Goal: Task Accomplishment & Management: Use online tool/utility

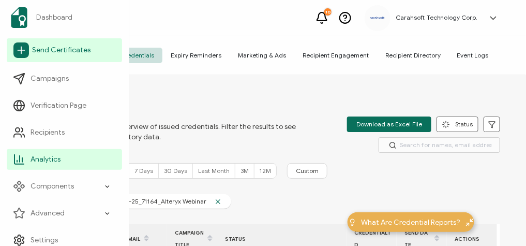
click at [18, 48] on icon at bounding box center [21, 50] width 16 height 16
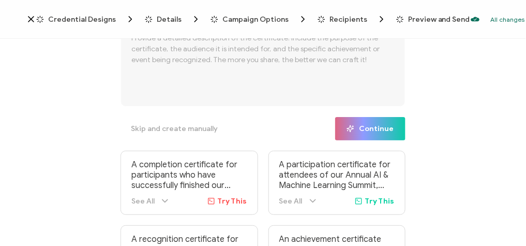
click at [85, 20] on span "Credential Designs" at bounding box center [82, 20] width 68 height 8
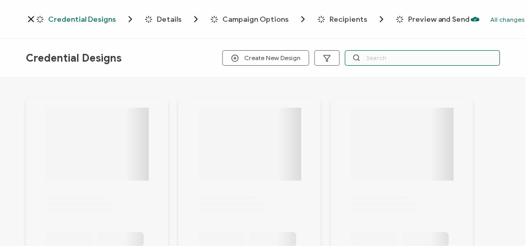
click at [383, 56] on input "text" at bounding box center [422, 58] width 155 height 16
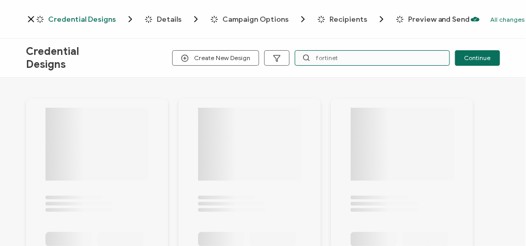
type input "fortinet"
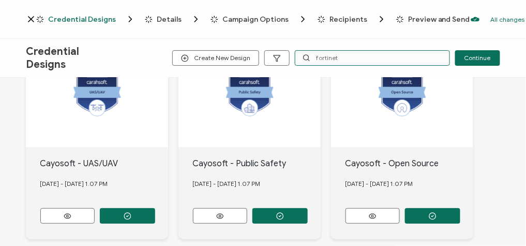
scroll to position [83, 0]
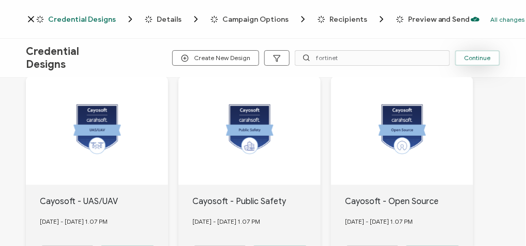
click at [479, 59] on span "Continue" at bounding box center [477, 58] width 26 height 6
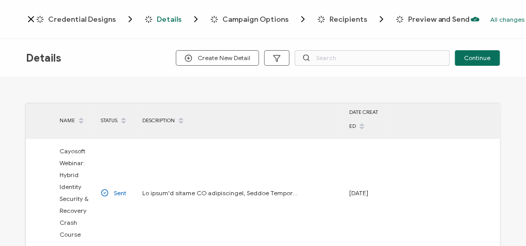
click at [94, 25] on div "Credential Designs Details Campaign Options Recipients Preview and Send All cha…" at bounding box center [263, 19] width 526 height 39
click at [92, 19] on span "Credential Designs" at bounding box center [82, 20] width 68 height 8
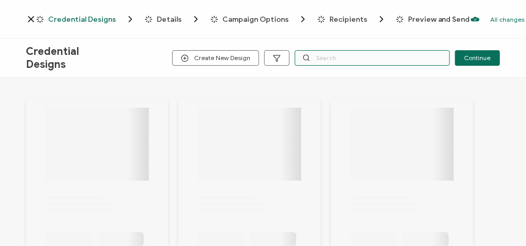
click at [353, 55] on input "text" at bounding box center [372, 58] width 155 height 16
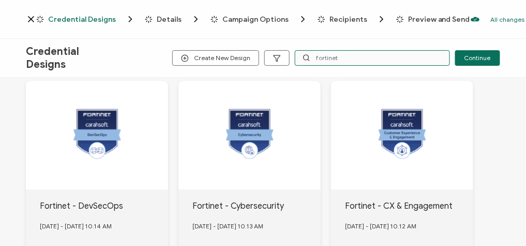
scroll to position [722, 0]
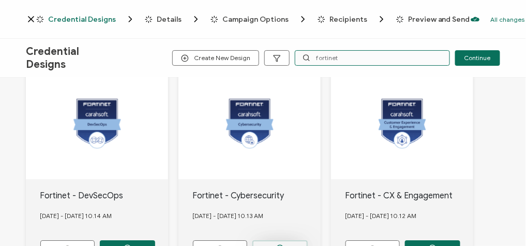
type input "fortinet"
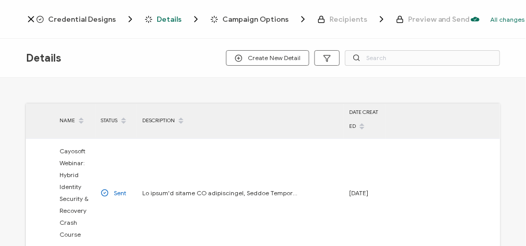
click at [84, 18] on span "Credential Designs" at bounding box center [82, 20] width 68 height 8
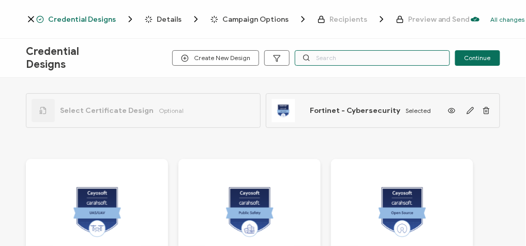
click at [327, 61] on input "text" at bounding box center [372, 58] width 155 height 16
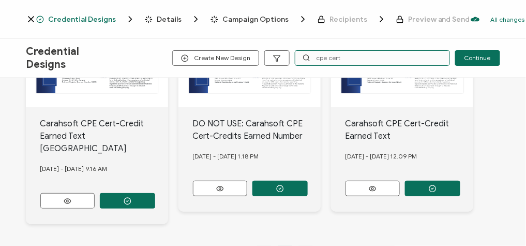
scroll to position [166, 0]
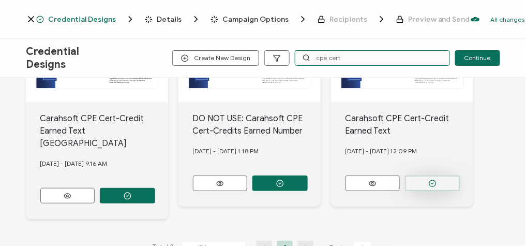
type input "cpe cert"
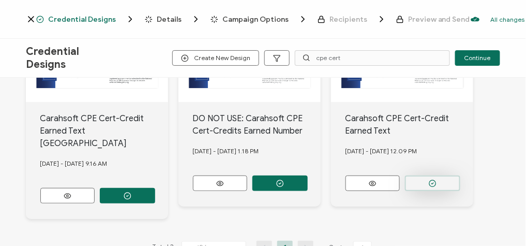
click at [155, 188] on button "button" at bounding box center [127, 196] width 55 height 16
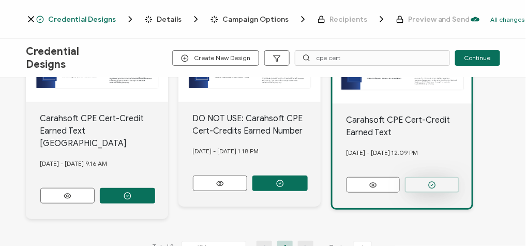
click at [445, 183] on button "button" at bounding box center [432, 185] width 54 height 16
click at [160, 20] on span "Details" at bounding box center [169, 20] width 25 height 8
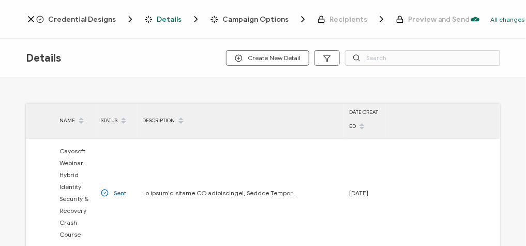
click at [98, 20] on span "Credential Designs" at bounding box center [82, 20] width 68 height 8
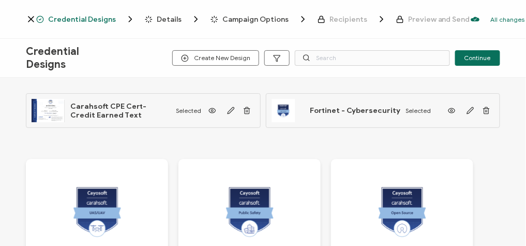
click at [160, 19] on span "Details" at bounding box center [169, 20] width 25 height 8
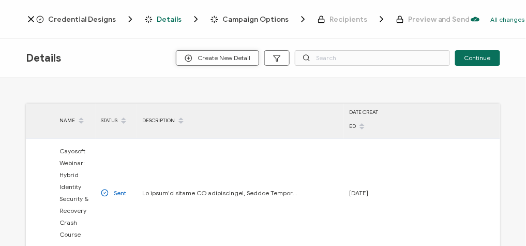
click at [215, 58] on span "Create New Detail" at bounding box center [218, 58] width 66 height 8
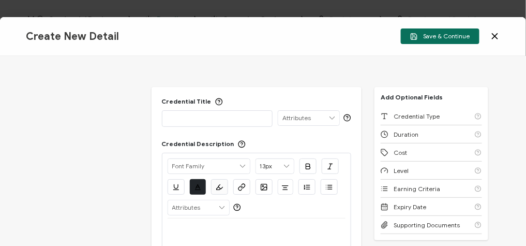
click at [205, 117] on p at bounding box center [218, 118] width 100 height 10
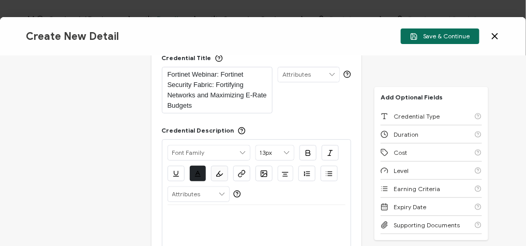
scroll to position [83, 0]
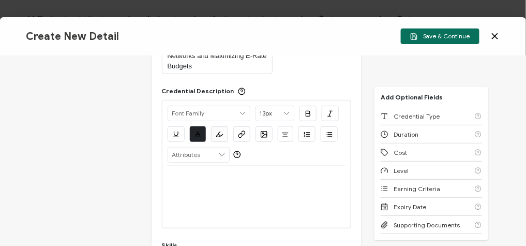
click at [231, 205] on div at bounding box center [257, 197] width 178 height 62
click at [221, 192] on div at bounding box center [257, 197] width 178 height 62
click at [200, 169] on div at bounding box center [257, 178] width 178 height 25
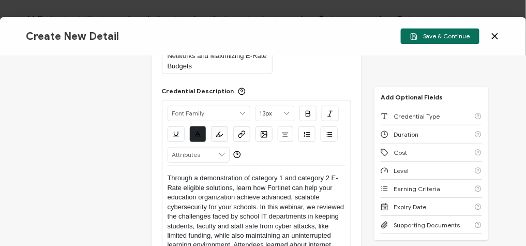
scroll to position [0, 0]
click at [168, 173] on p "Through a demonstration of category 1 and category 2 E-Rate eligible solutions,…" at bounding box center [257, 244] width 178 height 143
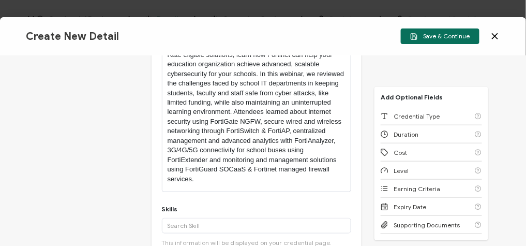
scroll to position [248, 0]
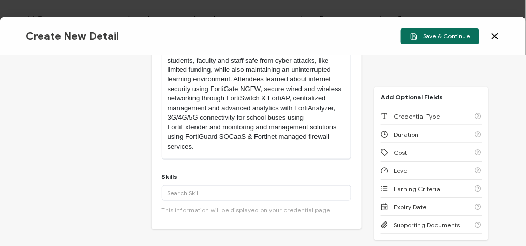
click at [187, 201] on div "Add '' A custom skill's name cannot exceed 40 characters. More This information…" at bounding box center [257, 199] width 190 height 28
click at [187, 200] on div "Add '' A custom skill's name cannot exceed 40 characters. More This information…" at bounding box center [257, 199] width 190 height 28
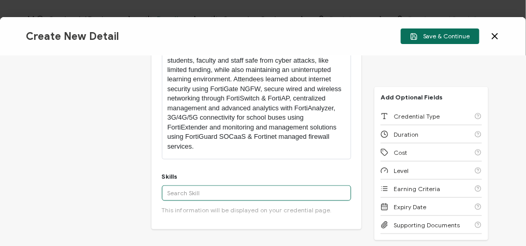
click at [187, 199] on input "text" at bounding box center [257, 193] width 190 height 16
paste input "Cybersecurity"
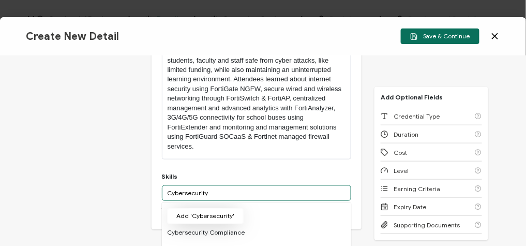
type input "Cybersecurity"
click at [226, 217] on button "Add 'Cybersecurity'" at bounding box center [205, 216] width 77 height 16
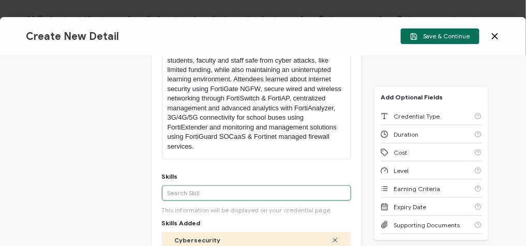
click at [233, 186] on input "text" at bounding box center [257, 193] width 190 height 16
paste input "FortiGate"
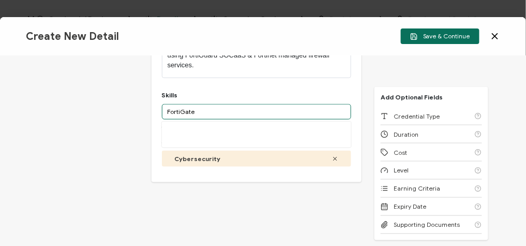
scroll to position [331, 0]
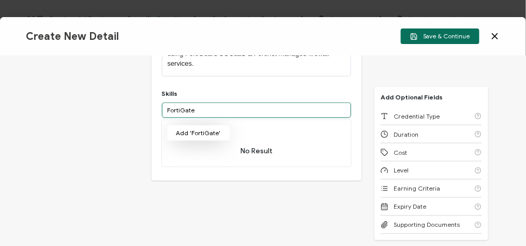
type input "FortiGate"
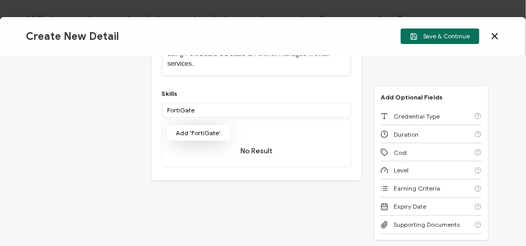
click at [209, 137] on button "Add 'FortiGate'" at bounding box center [198, 133] width 63 height 16
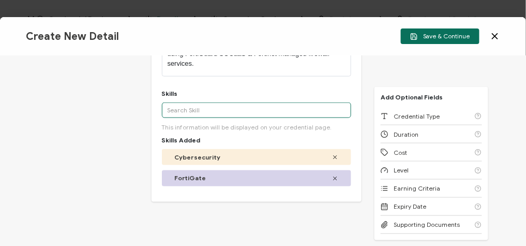
click at [217, 109] on input "text" at bounding box center [257, 110] width 190 height 16
paste input "Next-Generation Firewalls"
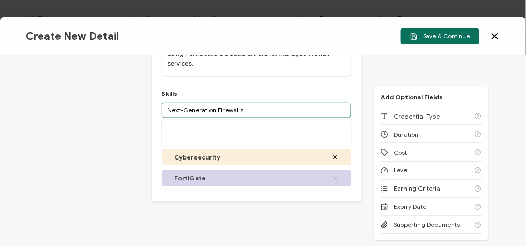
type input "Next-Generation Firewalls"
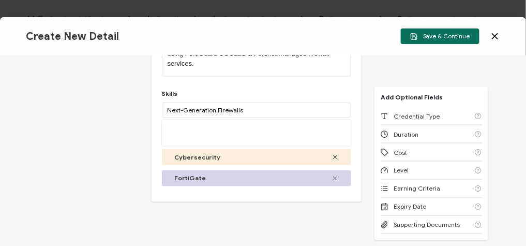
click at [211, 132] on div "More" at bounding box center [257, 133] width 190 height 26
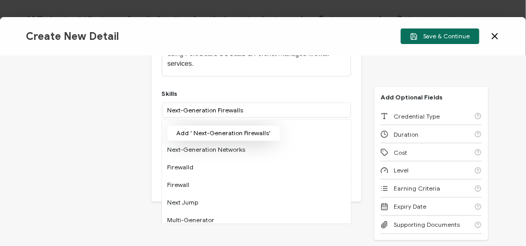
click at [211, 132] on button "Add ' Next-Generation Firewalls'" at bounding box center [223, 133] width 113 height 16
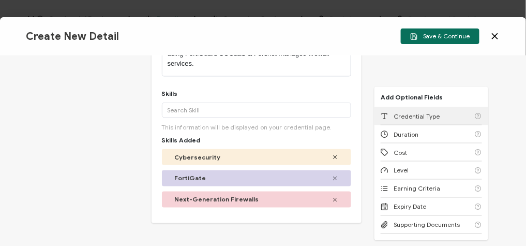
click at [446, 122] on div "Credential Type" at bounding box center [431, 116] width 101 height 18
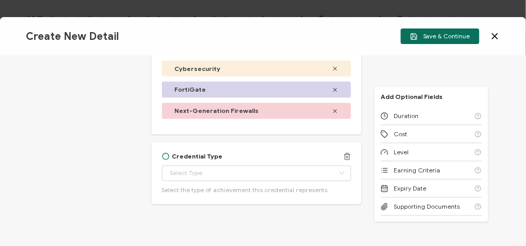
scroll to position [439, 0]
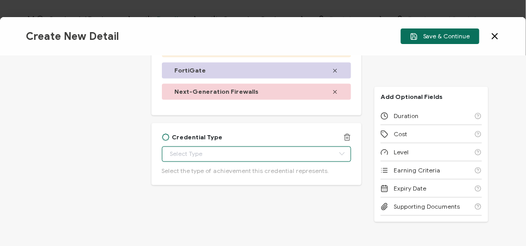
click at [230, 156] on input "text" at bounding box center [257, 154] width 190 height 16
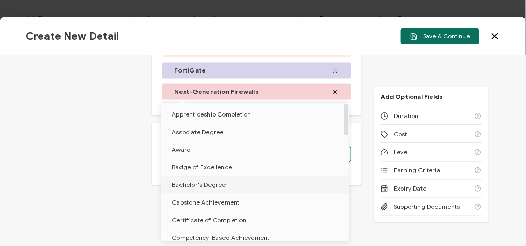
click at [218, 189] on li "Bachelor's Degree" at bounding box center [256, 185] width 191 height 18
type input "Bachelor's Degree"
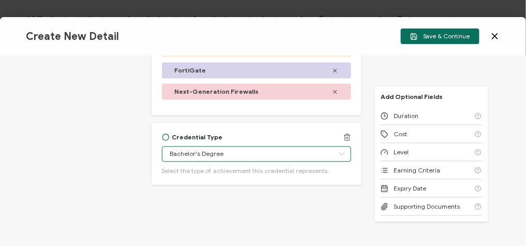
click at [226, 153] on input "Bachelor's Degree" at bounding box center [257, 154] width 190 height 16
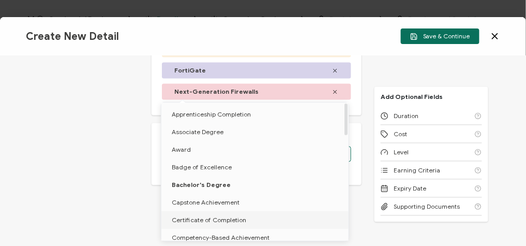
click at [213, 223] on span "Certificate of Completion" at bounding box center [209, 220] width 74 height 8
type input "Certificate of Completion"
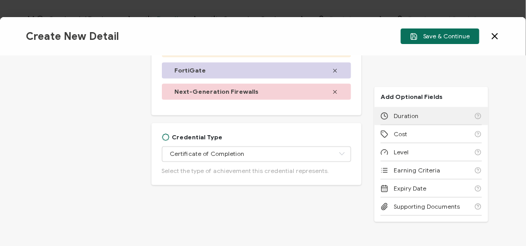
click at [397, 119] on span "Duration" at bounding box center [406, 116] width 25 height 8
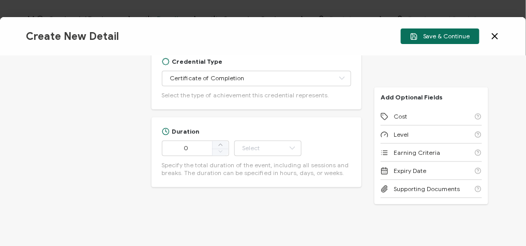
scroll to position [516, 0]
click at [208, 151] on input "0" at bounding box center [195, 147] width 67 height 16
type input "55"
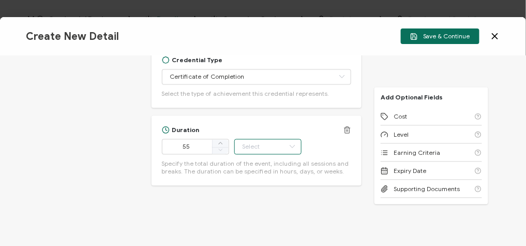
click at [284, 151] on input "text" at bounding box center [267, 147] width 67 height 16
click at [271, 119] on li "Minute" at bounding box center [269, 118] width 70 height 18
type input "Minute"
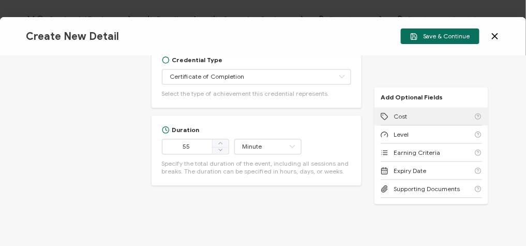
click at [428, 120] on div "Cost" at bounding box center [431, 116] width 101 height 18
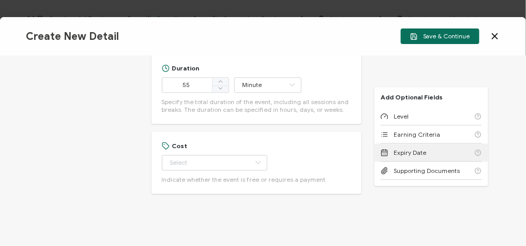
scroll to position [586, 0]
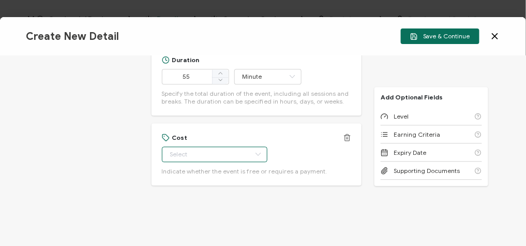
click at [234, 146] on input "text" at bounding box center [215, 154] width 106 height 16
click at [199, 178] on li "Free" at bounding box center [208, 179] width 95 height 18
type input "Free"
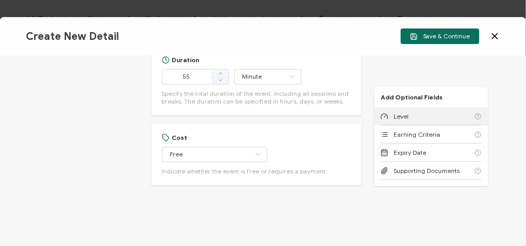
click at [425, 116] on div "Level" at bounding box center [431, 116] width 101 height 18
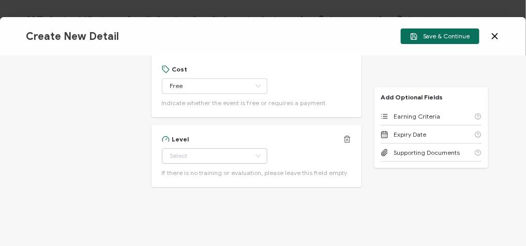
scroll to position [656, 0]
click at [217, 149] on input "text" at bounding box center [215, 154] width 106 height 16
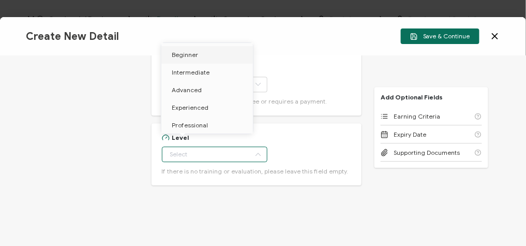
click at [201, 54] on li "Beginner" at bounding box center [208, 55] width 95 height 18
type input "Beginner"
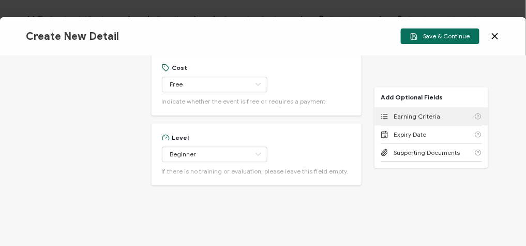
click at [420, 120] on span "Earning Criteria" at bounding box center [417, 116] width 47 height 8
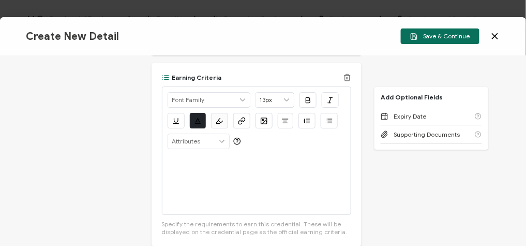
scroll to position [846, 0]
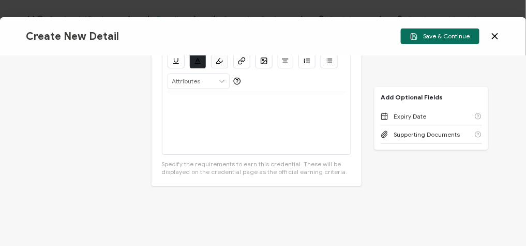
click at [221, 123] on div at bounding box center [257, 123] width 178 height 62
drag, startPoint x: 294, startPoint y: 101, endPoint x: 164, endPoint y: 102, distance: 129.8
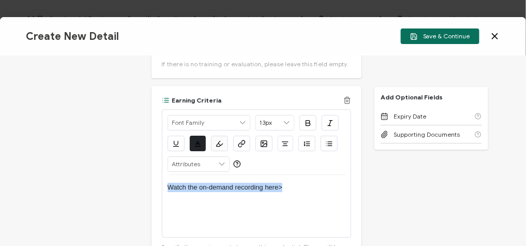
click at [242, 145] on icon "button" at bounding box center [242, 144] width 8 height 8
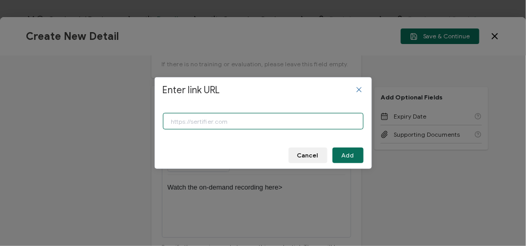
paste input "[URL][DOMAIN_NAME]"
type input "[URL][DOMAIN_NAME]"
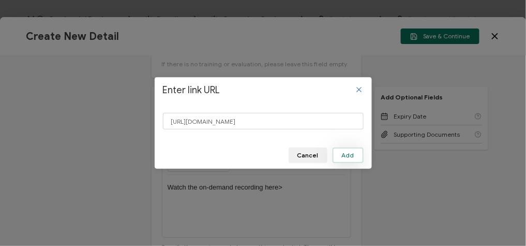
click at [355, 154] on button "Add" at bounding box center [348, 155] width 31 height 16
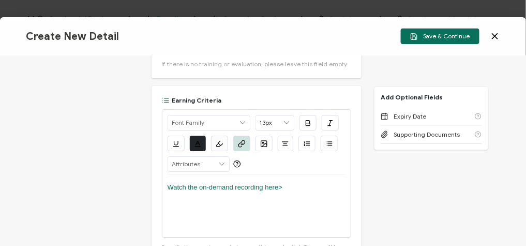
click at [420, 178] on div "Credential Title Fortinet Webinar: Fortinet Security Fabric: Fortifying Network…" at bounding box center [263, 151] width 526 height 190
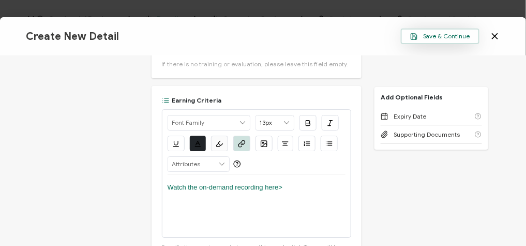
click at [442, 34] on span "Save & Continue" at bounding box center [440, 37] width 60 height 8
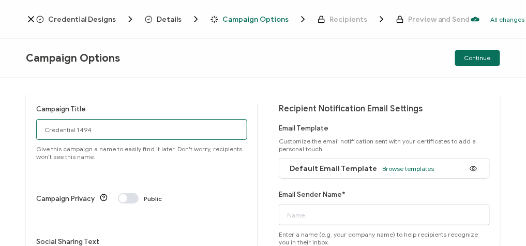
drag, startPoint x: 139, startPoint y: 122, endPoint x: 46, endPoint y: 115, distance: 93.4
click at [46, 115] on div "Campaign Title Credential 1494 Give this campaign a name to easily find it late…" at bounding box center [141, 131] width 211 height 57
paste input "8-5-2025_70841_Fortinet Webinar"
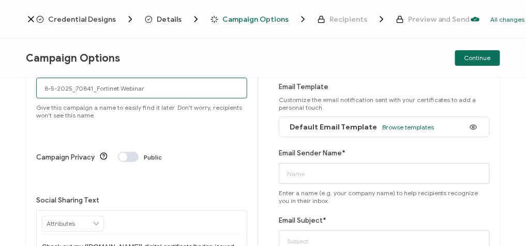
type input "8-5-2025_70841_Fortinet Webinar"
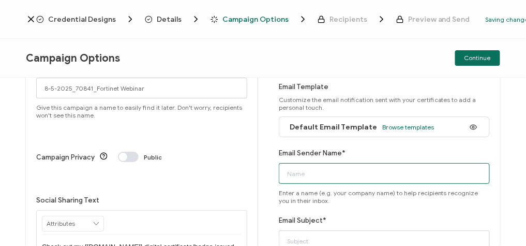
click at [320, 170] on input "Email Sender Name*" at bounding box center [384, 173] width 211 height 21
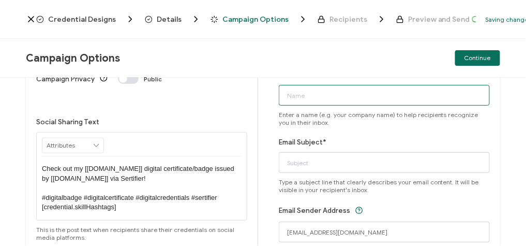
scroll to position [124, 0]
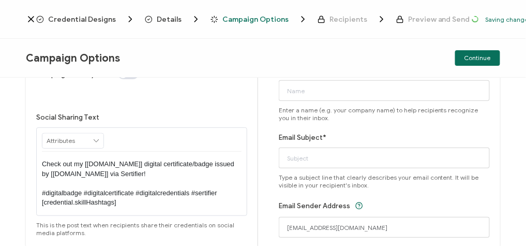
click at [272, 162] on div "Campaign Title 8-5-2025_70841_Fortinet Webinar Give this campaign a name to eas…" at bounding box center [263, 119] width 474 height 300
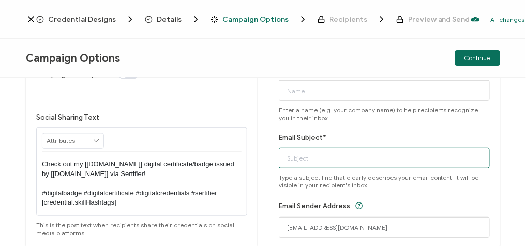
click at [292, 160] on input "Email Subject*" at bounding box center [384, 157] width 211 height 21
paste input "8-5-2025_70841_Fortinet Webinar"
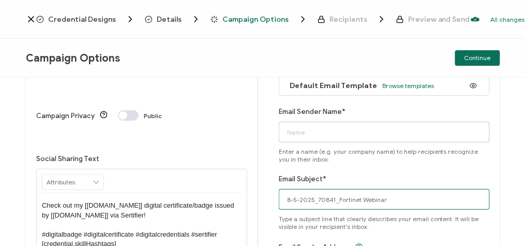
type input "8-5-2025_70841_Fortinet Webinar"
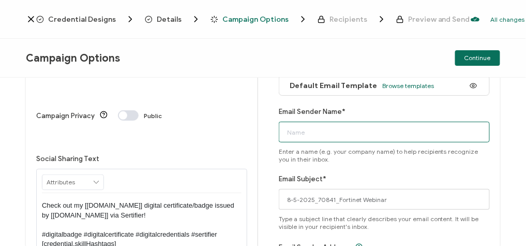
click at [319, 133] on input "Email Sender Name*" at bounding box center [384, 132] width 211 height 21
type input "CPE"
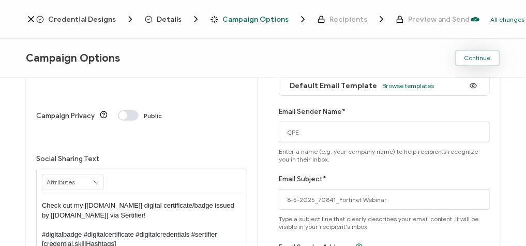
click at [477, 59] on span "Continue" at bounding box center [477, 58] width 26 height 6
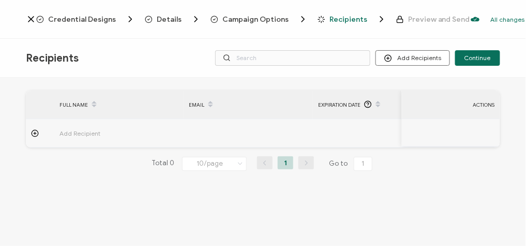
click at [29, 135] on div at bounding box center [40, 133] width 28 height 8
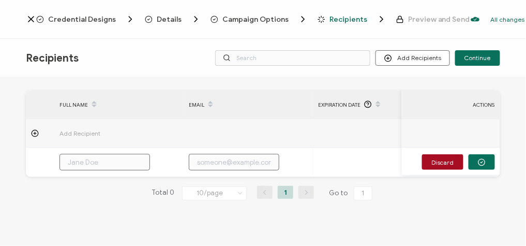
click at [34, 129] on td at bounding box center [40, 133] width 28 height 28
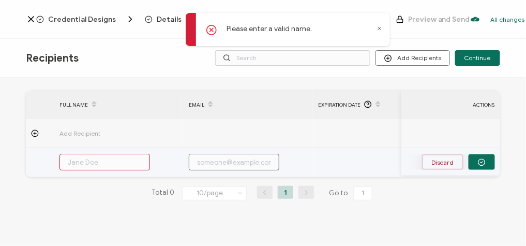
click at [459, 162] on button "Discard" at bounding box center [442, 162] width 41 height 16
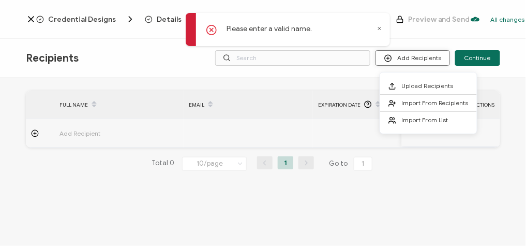
click at [428, 55] on button "Add Recipients" at bounding box center [413, 58] width 74 height 16
click at [428, 92] on li "Upload Recipients" at bounding box center [428, 86] width 97 height 17
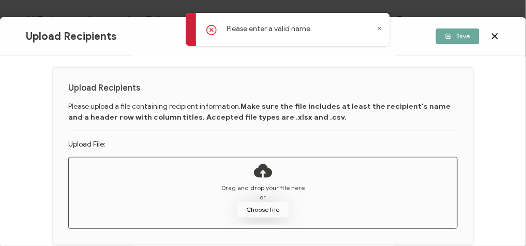
scroll to position [41, 0]
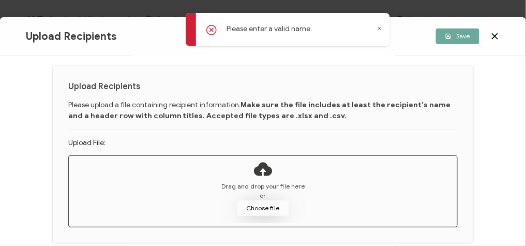
click at [262, 209] on button "Choose file" at bounding box center [263, 208] width 52 height 16
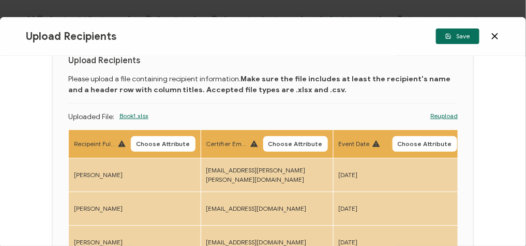
scroll to position [83, 0]
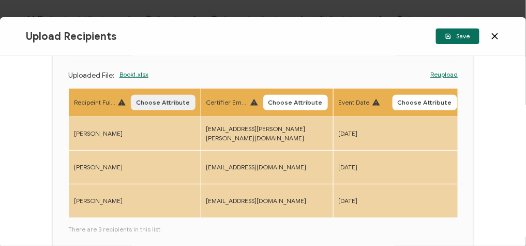
click at [152, 99] on span "Choose Attribute" at bounding box center [163, 102] width 54 height 6
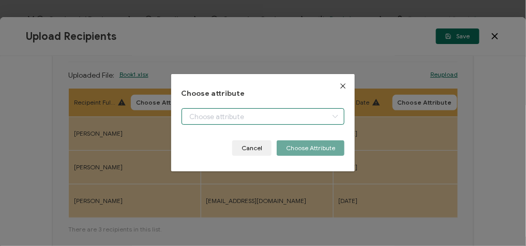
click at [242, 119] on input "dialog" at bounding box center [263, 116] width 163 height 17
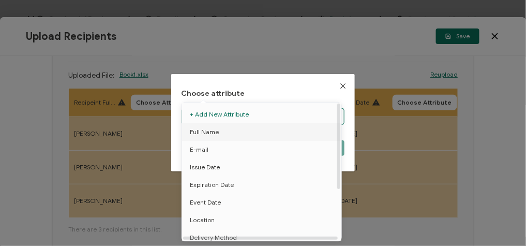
click at [217, 132] on li "Full Name" at bounding box center [263, 132] width 168 height 18
type input "Full Name"
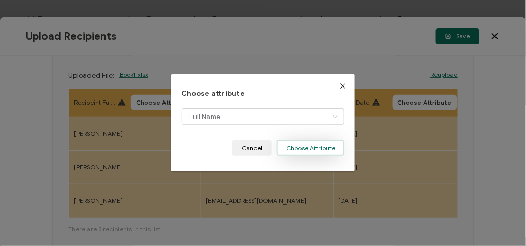
click at [309, 152] on button "Choose Attribute" at bounding box center [311, 148] width 68 height 16
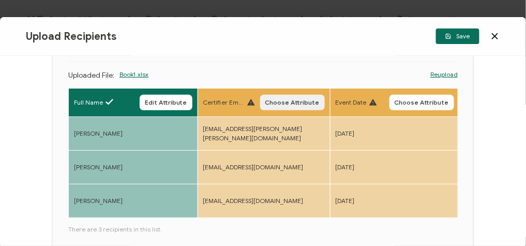
click at [290, 102] on span "Choose Attribute" at bounding box center [292, 102] width 54 height 6
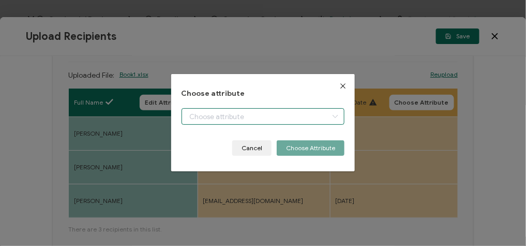
click at [285, 114] on input "dialog" at bounding box center [263, 116] width 163 height 17
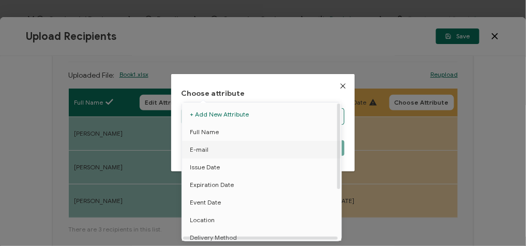
click at [224, 149] on li "E-mail" at bounding box center [263, 150] width 168 height 18
type input "E-mail"
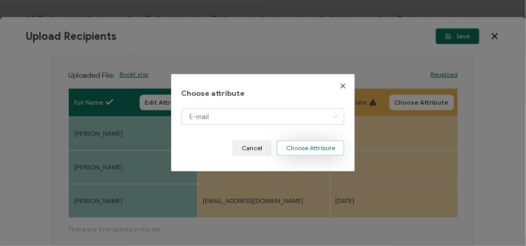
click at [318, 145] on button "Choose Attribute" at bounding box center [311, 148] width 68 height 16
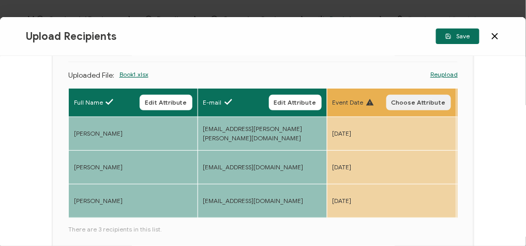
click at [424, 108] on button "Choose Attribute" at bounding box center [418, 103] width 65 height 16
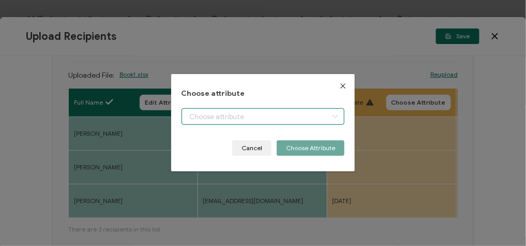
click at [312, 114] on body "Credential Designs Details Campaign Options Recipients Preview and Send All cha…" at bounding box center [263, 123] width 526 height 246
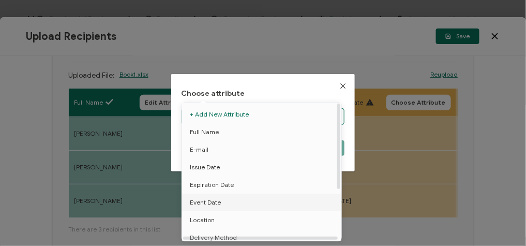
click at [216, 200] on span "Event Date" at bounding box center [205, 202] width 31 height 18
type input "Event Date"
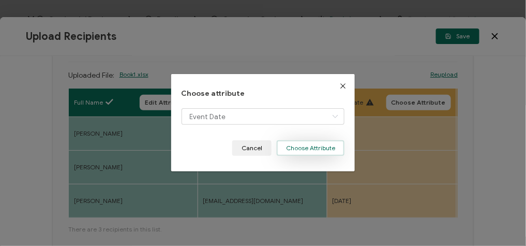
click at [317, 150] on button "Choose Attribute" at bounding box center [311, 148] width 68 height 16
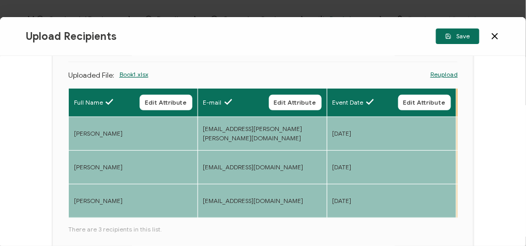
drag, startPoint x: 103, startPoint y: 220, endPoint x: 121, endPoint y: 224, distance: 18.0
click at [121, 224] on div "Full Name Edit Attribute E-mail Edit Attribute Event Date Edit Attribute Event …" at bounding box center [263, 202] width 390 height 228
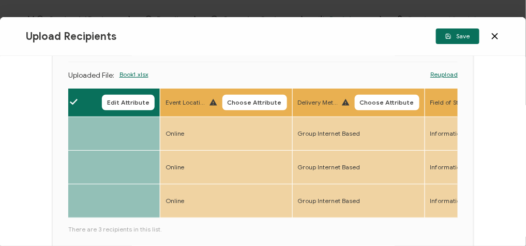
scroll to position [0, 299]
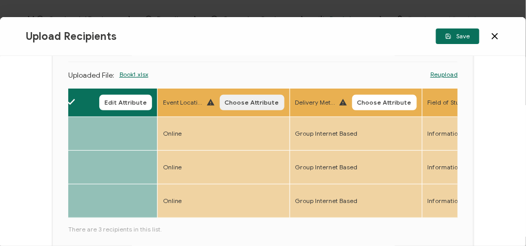
click at [276, 100] on span "Choose Attribute" at bounding box center [252, 102] width 54 height 6
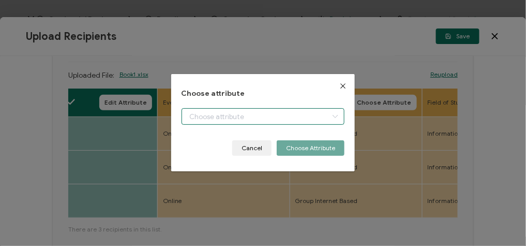
click at [219, 123] on body "Credential Designs Details Campaign Options Recipients Preview and Send All cha…" at bounding box center [263, 123] width 526 height 246
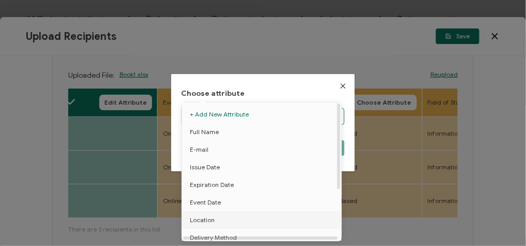
click at [201, 220] on span "Location" at bounding box center [202, 220] width 25 height 18
type input "Location"
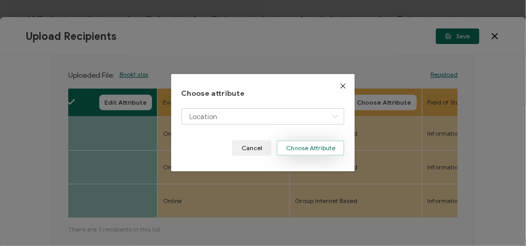
click at [314, 147] on button "Choose Attribute" at bounding box center [311, 148] width 68 height 16
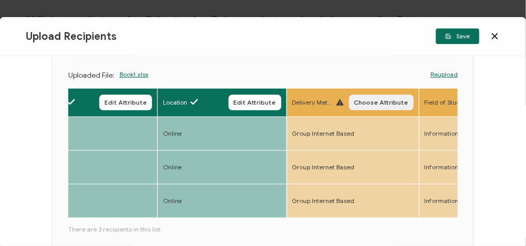
click at [373, 105] on span "Choose Attribute" at bounding box center [381, 102] width 54 height 6
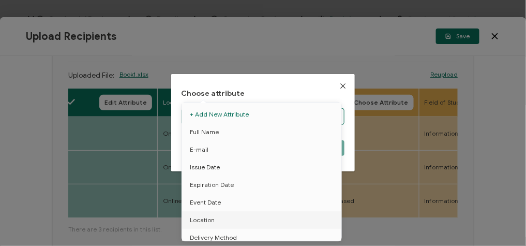
click at [248, 108] on body "Credential Designs Details Campaign Options Recipients Preview and Send All cha…" at bounding box center [263, 123] width 526 height 246
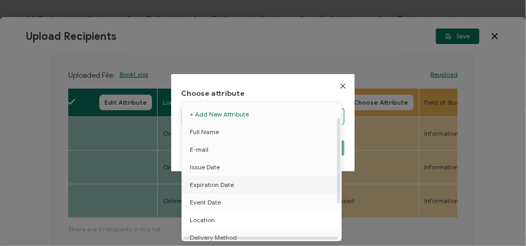
scroll to position [41, 0]
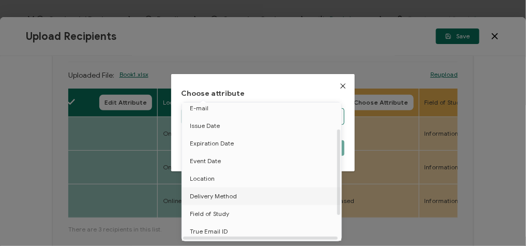
click at [212, 200] on span "Delivery Method" at bounding box center [213, 196] width 47 height 18
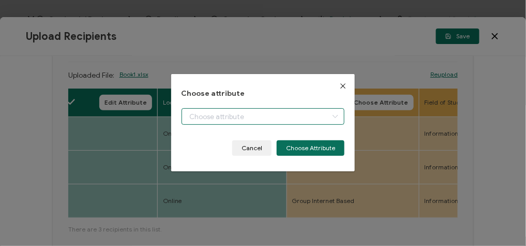
type input "Delivery Method"
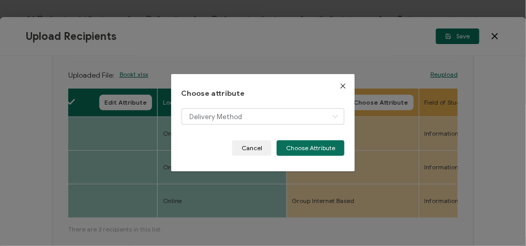
click at [313, 159] on div "Choose attribute Delivery Method Cancel Choose Attribute" at bounding box center [263, 123] width 184 height 98
click at [314, 158] on div "Choose attribute Delivery Method Cancel Choose Attribute" at bounding box center [263, 123] width 184 height 98
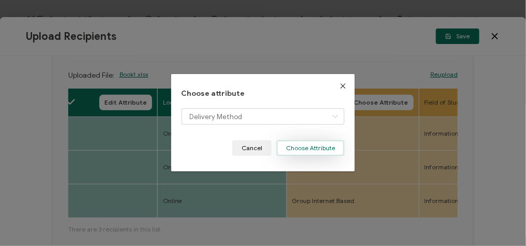
click at [316, 152] on button "Choose Attribute" at bounding box center [311, 148] width 68 height 16
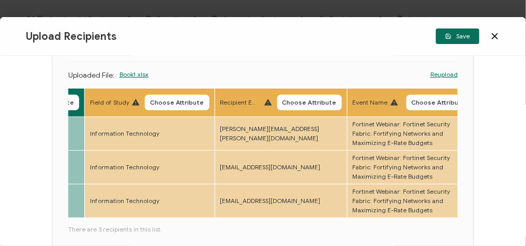
scroll to position [0, 643]
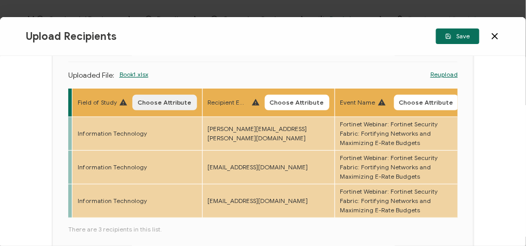
click at [166, 99] on span "Choose Attribute" at bounding box center [165, 102] width 54 height 6
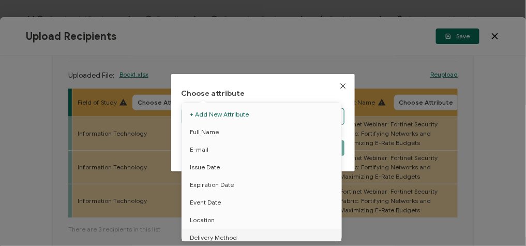
click at [215, 116] on body "Credential Designs Details Campaign Options Recipients Preview and Send All cha…" at bounding box center [263, 123] width 526 height 246
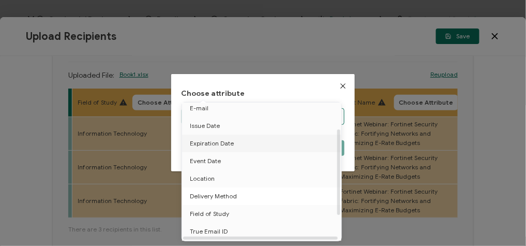
scroll to position [80, 0]
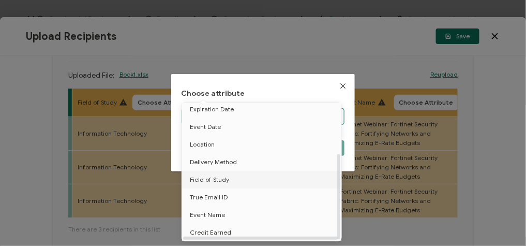
click at [220, 176] on span "Field of Study" at bounding box center [209, 180] width 39 height 18
type input "Field of Study"
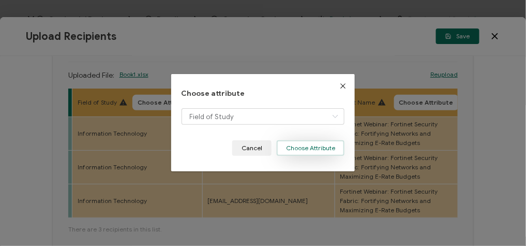
click at [306, 151] on button "Choose Attribute" at bounding box center [311, 148] width 68 height 16
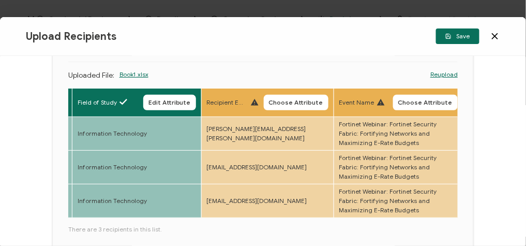
click at [306, 100] on span "Choose Attribute" at bounding box center [296, 102] width 54 height 6
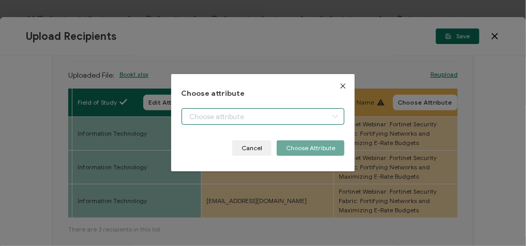
click at [257, 118] on input "dialog" at bounding box center [263, 116] width 163 height 17
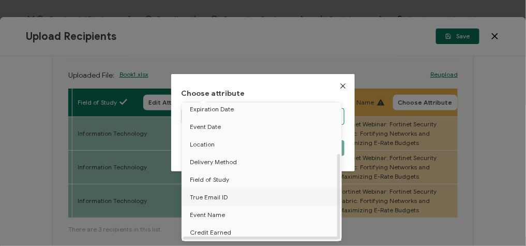
click at [220, 190] on span "True Email ID" at bounding box center [209, 197] width 38 height 18
type input "True Email ID"
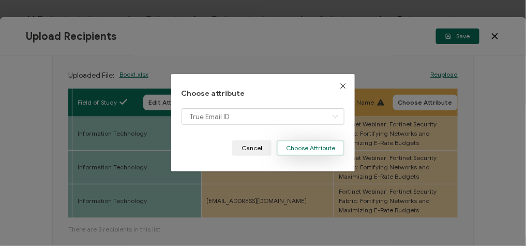
click at [320, 147] on button "Choose Attribute" at bounding box center [311, 148] width 68 height 16
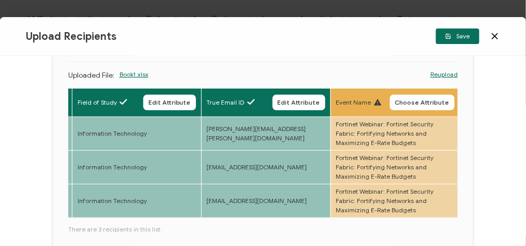
click at [437, 101] on span "Choose Attribute" at bounding box center [422, 102] width 54 height 6
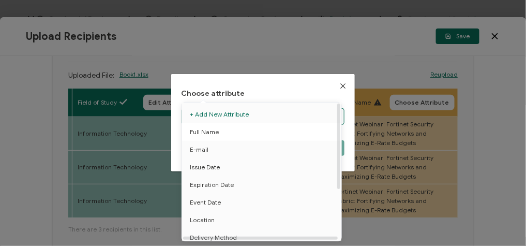
click at [287, 118] on body "Credential Designs Details Campaign Options Recipients Preview and Send All cha…" at bounding box center [263, 123] width 526 height 246
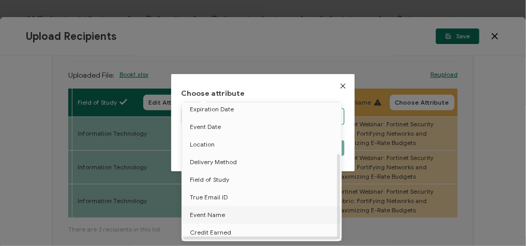
click at [219, 208] on span "Event Name" at bounding box center [207, 215] width 35 height 18
type input "Event Name"
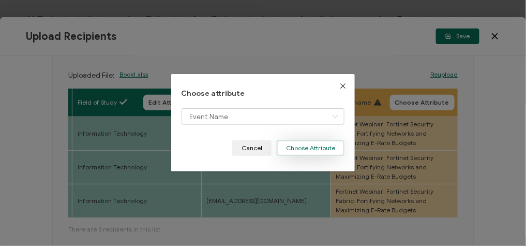
click at [322, 155] on button "Choose Attribute" at bounding box center [311, 148] width 68 height 16
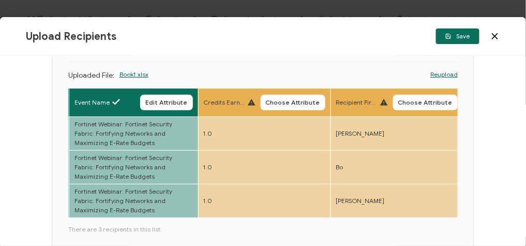
scroll to position [0, 914]
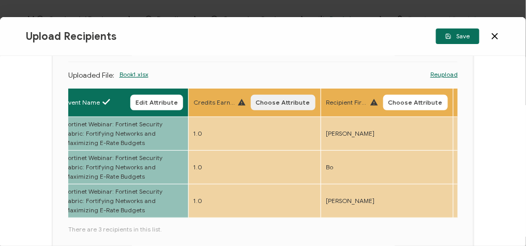
click at [289, 101] on span "Choose Attribute" at bounding box center [283, 102] width 54 height 6
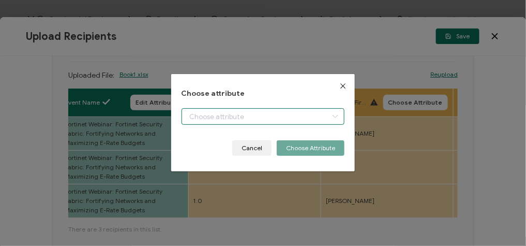
click at [245, 109] on body "Credential Designs Details Campaign Options Recipients Preview and Send All cha…" at bounding box center [263, 123] width 526 height 246
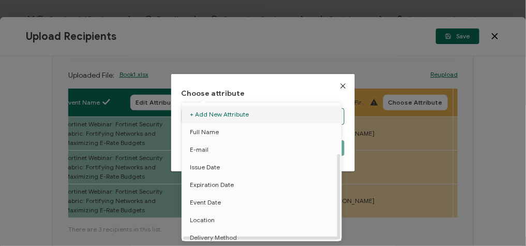
scroll to position [80, 0]
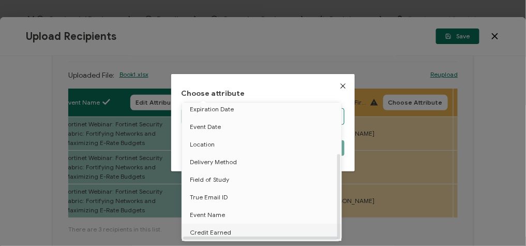
click at [220, 225] on span "Credit Earned" at bounding box center [210, 232] width 41 height 18
type input "Credit Earned"
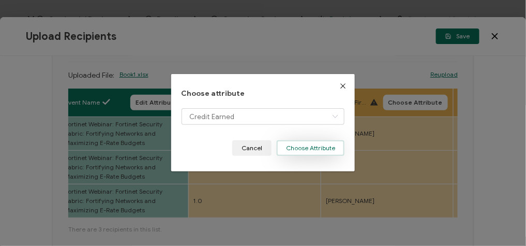
click at [301, 144] on button "Choose Attribute" at bounding box center [311, 148] width 68 height 16
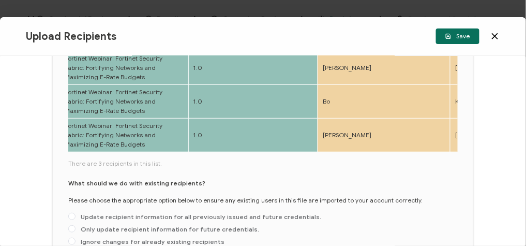
scroll to position [166, 0]
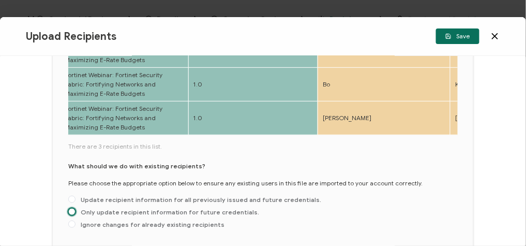
click at [73, 211] on span at bounding box center [71, 211] width 7 height 7
click at [73, 211] on input "Only update recipient information for future credentials." at bounding box center [71, 212] width 7 height 8
radio input "true"
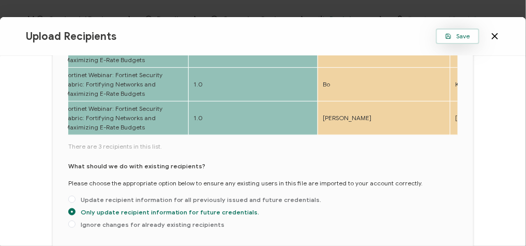
click at [453, 34] on span "Save" at bounding box center [457, 36] width 25 height 6
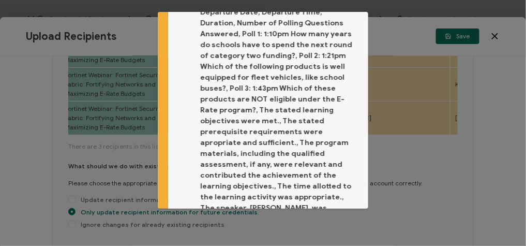
scroll to position [128, 0]
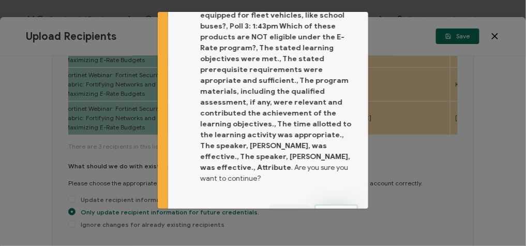
click at [325, 204] on button "Proceed" at bounding box center [335, 212] width 43 height 16
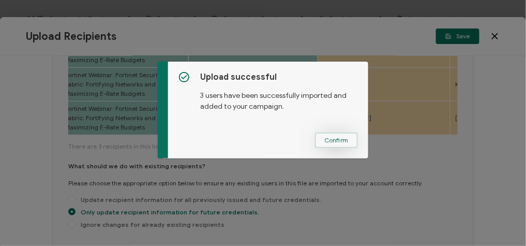
click at [328, 143] on span "Confirm" at bounding box center [336, 140] width 24 height 6
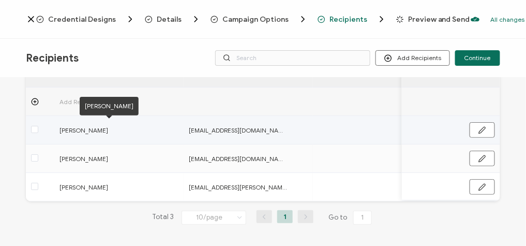
scroll to position [0, 0]
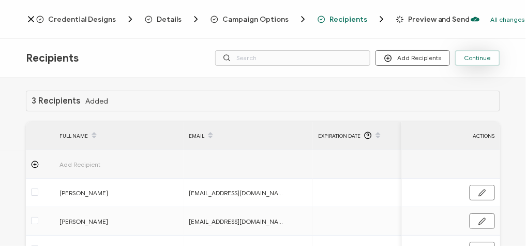
click at [483, 56] on span "Continue" at bounding box center [477, 58] width 26 height 6
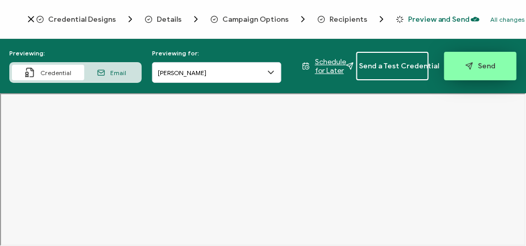
click at [479, 67] on span "Send" at bounding box center [480, 66] width 31 height 8
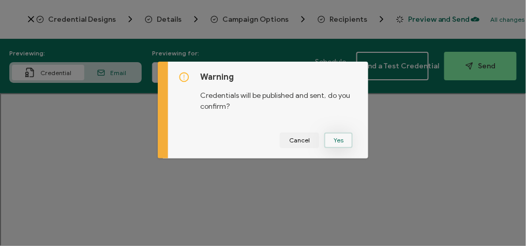
click at [332, 134] on button "Yes" at bounding box center [338, 140] width 28 height 16
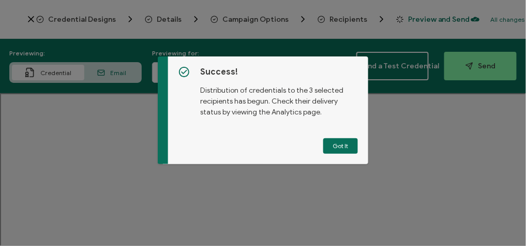
click at [332, 134] on div "Success! Distribution of credentials to the 3 selected recipients has begun. Ch…" at bounding box center [268, 110] width 200 height 108
click at [333, 138] on button "Got It" at bounding box center [340, 146] width 35 height 16
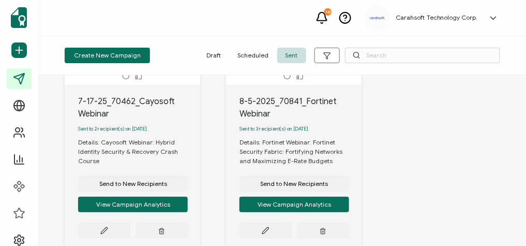
scroll to position [166, 0]
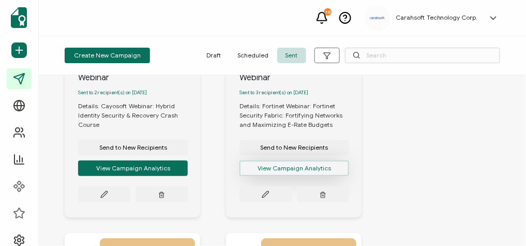
click at [188, 168] on button "View Campaign Analytics" at bounding box center [133, 168] width 110 height 16
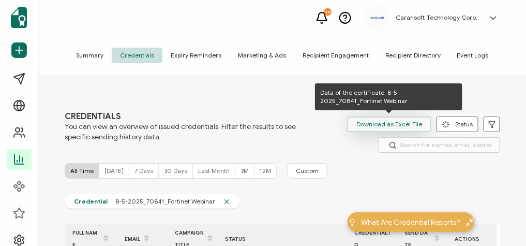
click at [393, 122] on span "Download as Excel File" at bounding box center [389, 124] width 66 height 16
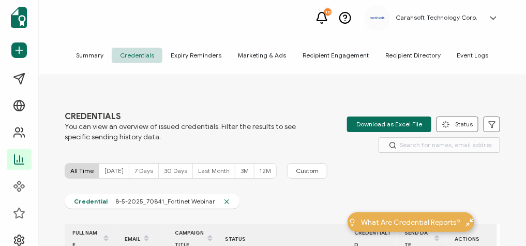
click at [274, 24] on div "10 Carahsoft Technology Corp. [PERSON_NAME] [PERSON_NAME][EMAIL_ADDRESS][PERSON…" at bounding box center [282, 18] width 487 height 36
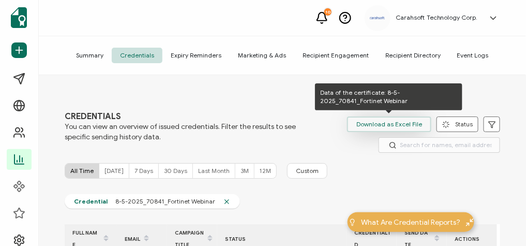
click at [383, 129] on span "Download as Excel File" at bounding box center [389, 124] width 66 height 16
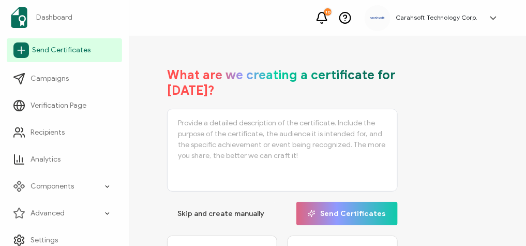
click at [27, 46] on icon at bounding box center [21, 50] width 16 height 16
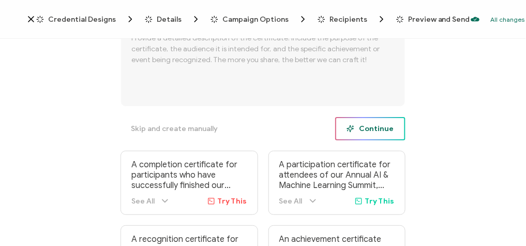
click at [366, 127] on span "Continue" at bounding box center [371, 129] width 48 height 8
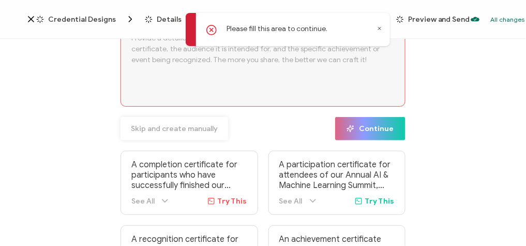
click at [181, 129] on span "Skip and create manually" at bounding box center [174, 128] width 87 height 7
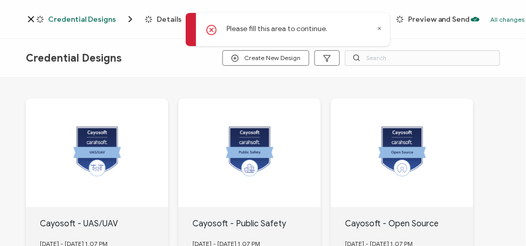
click at [71, 17] on span "Credential Designs" at bounding box center [82, 20] width 68 height 8
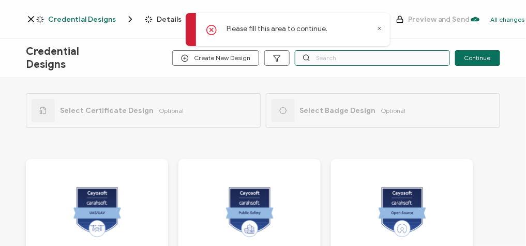
click at [369, 53] on input "text" at bounding box center [372, 58] width 155 height 16
type input "armis"
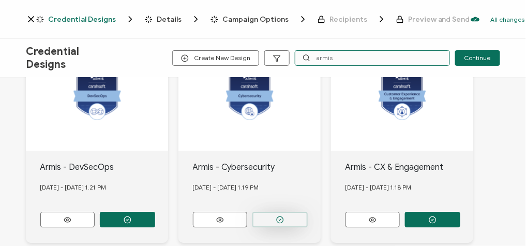
scroll to position [786, 0]
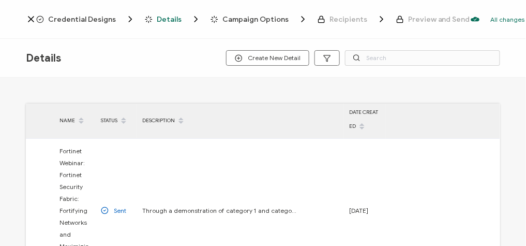
click at [89, 18] on span "Credential Designs" at bounding box center [82, 20] width 68 height 8
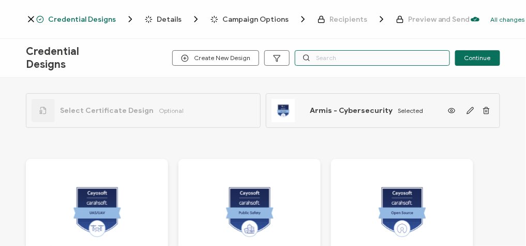
click at [341, 63] on input "text" at bounding box center [372, 58] width 155 height 16
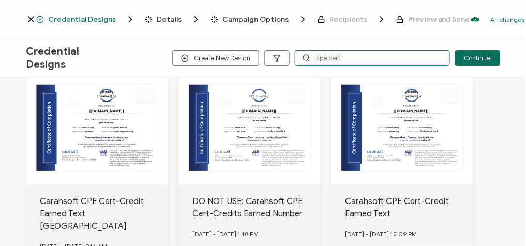
scroll to position [124, 0]
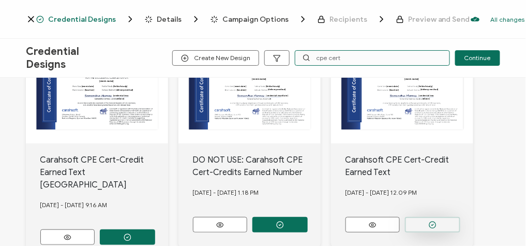
type input "cpe cert"
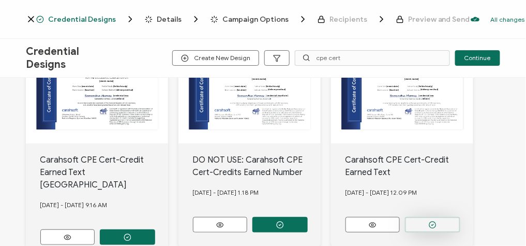
click at [155, 229] on button "button" at bounding box center [127, 237] width 55 height 16
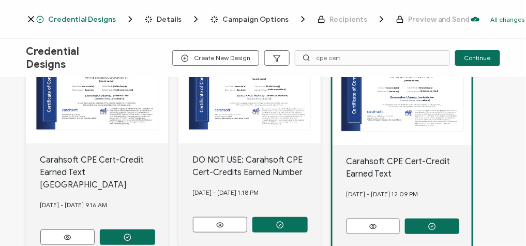
click at [161, 18] on span "Details" at bounding box center [169, 20] width 25 height 8
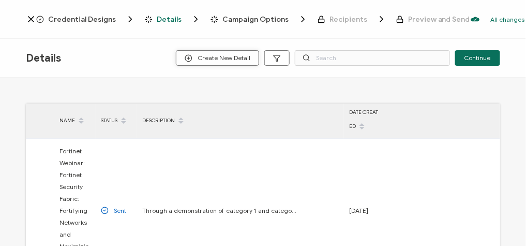
click at [246, 58] on span "Create New Detail" at bounding box center [218, 58] width 66 height 8
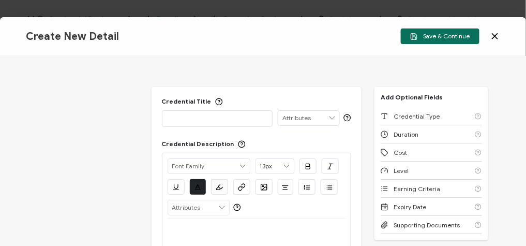
click at [207, 124] on div at bounding box center [218, 118] width 100 height 14
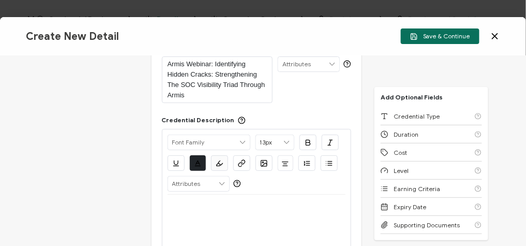
scroll to position [83, 0]
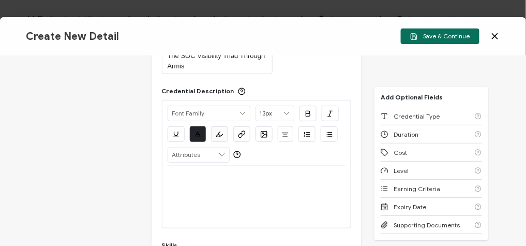
click at [227, 181] on p at bounding box center [257, 177] width 178 height 9
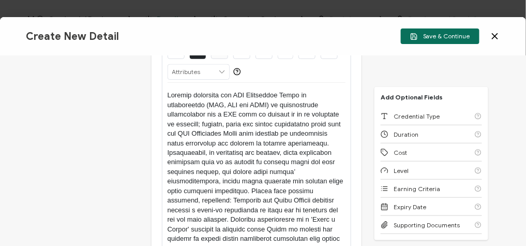
scroll to position [207, 0]
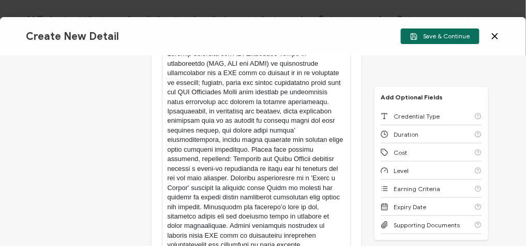
click at [333, 147] on p at bounding box center [257, 149] width 178 height 201
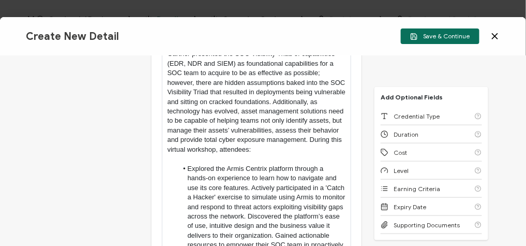
click at [250, 186] on li "Explored the Armis Centrix platform through a hands-on experience to learn how …" at bounding box center [261, 216] width 168 height 105
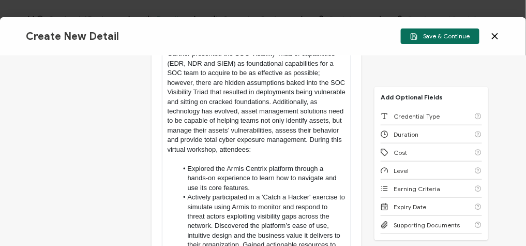
scroll to position [290, 0]
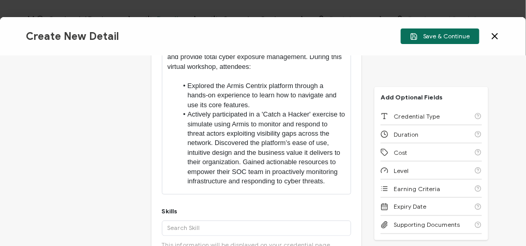
click at [214, 140] on li "Actively participated in a 'Catch a Hacker' exercise to simulate using Armis to…" at bounding box center [261, 148] width 168 height 77
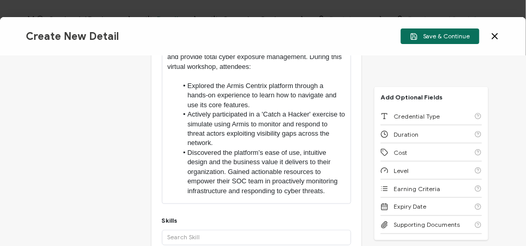
click at [228, 171] on li "Discovered the platform’s ease of use, intuitive design and the business value …" at bounding box center [261, 172] width 168 height 48
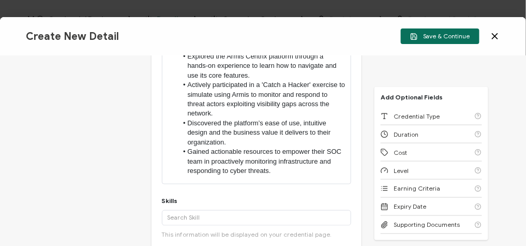
scroll to position [331, 0]
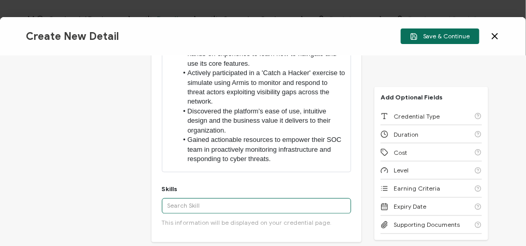
click at [230, 204] on input "text" at bounding box center [257, 206] width 190 height 16
paste input "Cybersecurity,"
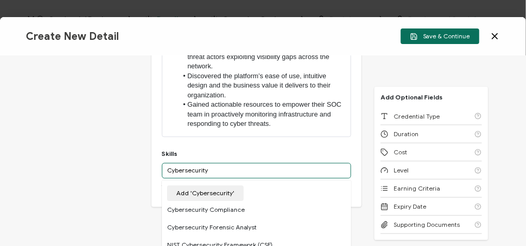
scroll to position [372, 0]
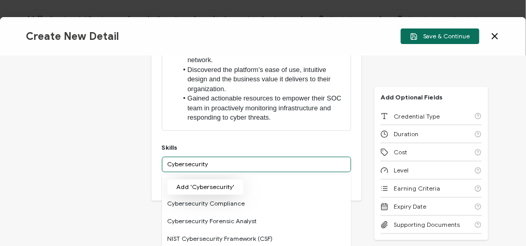
type input "Cybersecurity"
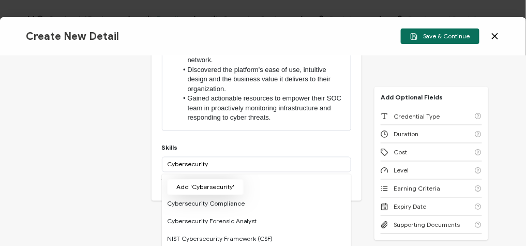
click at [224, 182] on button "Add 'Cybersecurity'" at bounding box center [205, 187] width 77 height 16
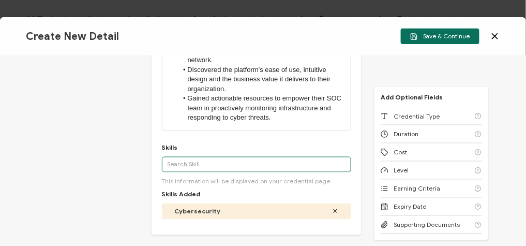
click at [204, 163] on input "text" at bounding box center [257, 165] width 190 height 16
paste input "Armis Centrix platform"
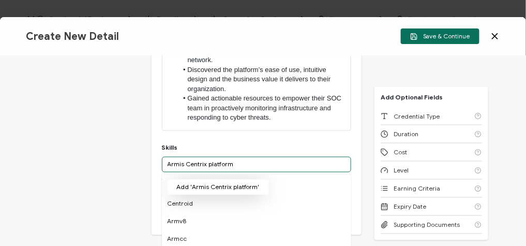
type input "Armis Centrix platform"
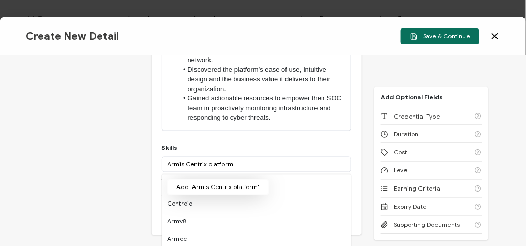
click at [217, 185] on button "Add 'Armis Centrix platform'" at bounding box center [218, 187] width 102 height 16
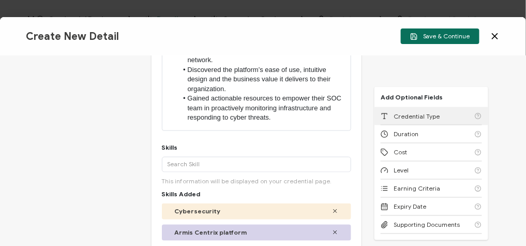
click at [438, 117] on div "Credential Type" at bounding box center [431, 116] width 101 height 18
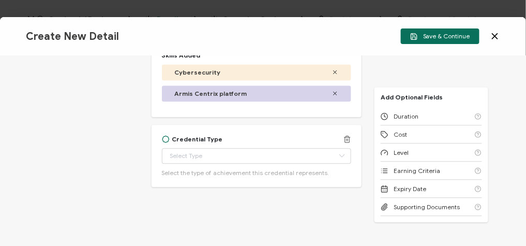
scroll to position [513, 0]
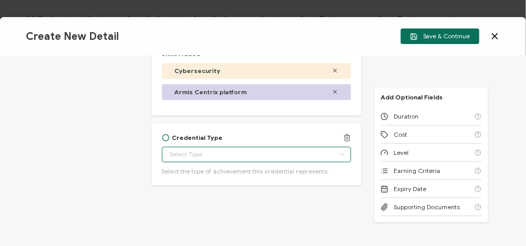
click at [212, 151] on input "text" at bounding box center [257, 154] width 190 height 16
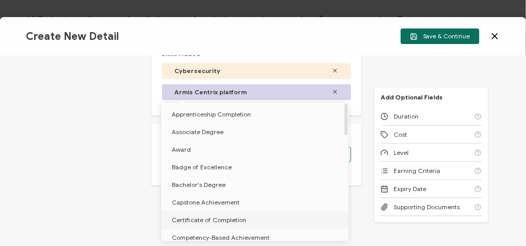
click at [223, 216] on span "Certificate of Completion" at bounding box center [209, 220] width 74 height 8
type input "Certificate of Completion"
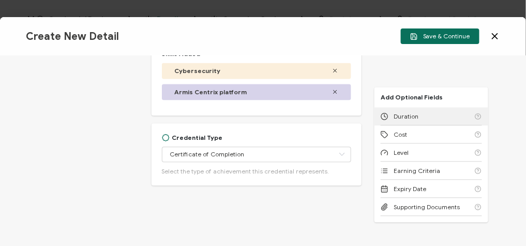
click at [408, 118] on span "Duration" at bounding box center [406, 116] width 25 height 8
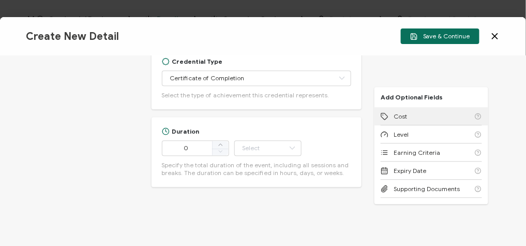
scroll to position [591, 0]
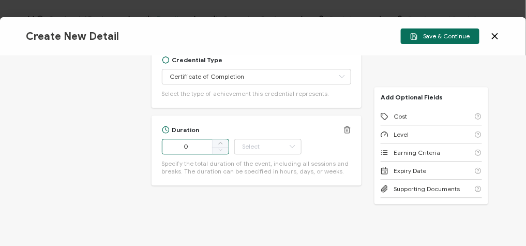
click at [200, 152] on input "0" at bounding box center [195, 147] width 67 height 16
type input "7"
type input "68"
click at [263, 148] on input "text" at bounding box center [267, 147] width 67 height 16
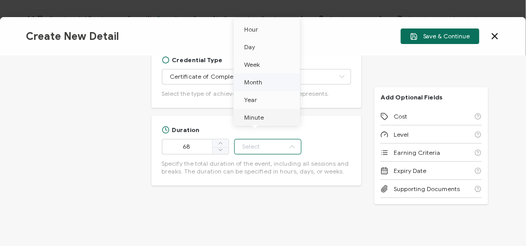
click at [256, 122] on li "Minute" at bounding box center [269, 118] width 70 height 18
type input "Minute"
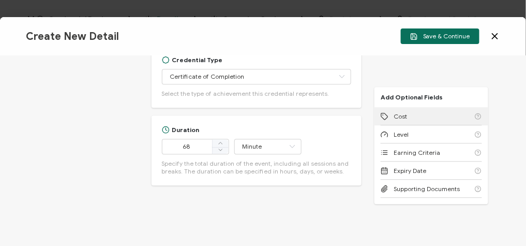
click at [417, 115] on div "Cost" at bounding box center [431, 116] width 101 height 18
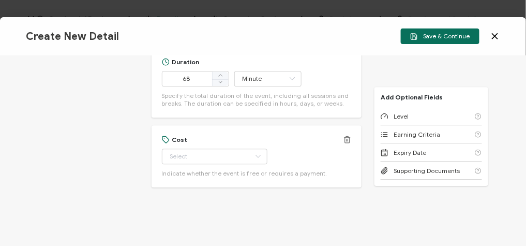
scroll to position [660, 0]
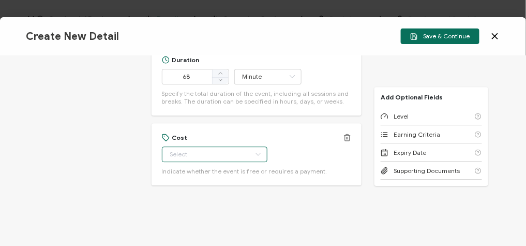
click at [236, 154] on input "text" at bounding box center [215, 154] width 106 height 16
click at [192, 182] on li "Free" at bounding box center [208, 179] width 95 height 18
type input "Free"
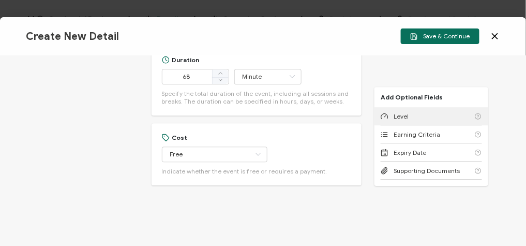
click at [406, 111] on div "Level" at bounding box center [431, 116] width 101 height 18
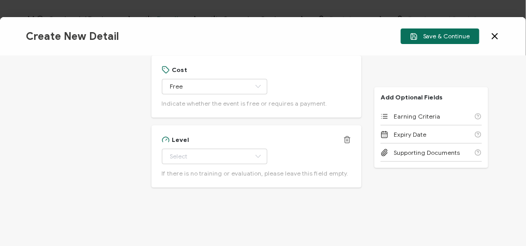
scroll to position [730, 0]
click at [208, 158] on input "text" at bounding box center [215, 154] width 106 height 16
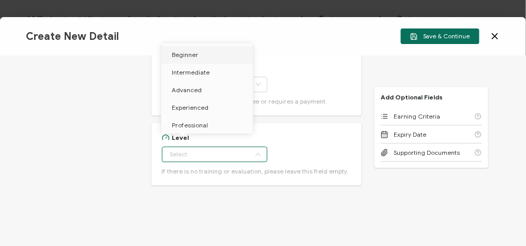
click at [190, 56] on span "Beginner" at bounding box center [185, 55] width 26 height 8
type input "Beginner"
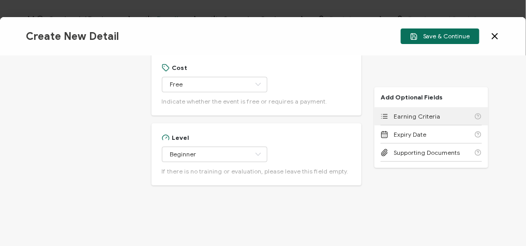
click at [400, 118] on span "Earning Criteria" at bounding box center [417, 116] width 47 height 8
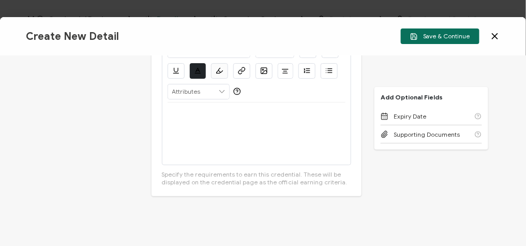
scroll to position [920, 0]
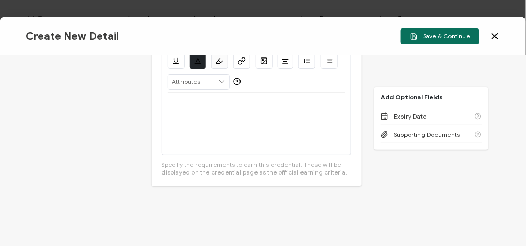
click at [226, 132] on div at bounding box center [257, 124] width 178 height 62
drag, startPoint x: 289, startPoint y: 106, endPoint x: 141, endPoint y: 107, distance: 147.9
click at [141, 107] on div "Credential Title Armis Webinar: Identifying Hidden Cracks: Strengthening The SO…" at bounding box center [263, 151] width 526 height 190
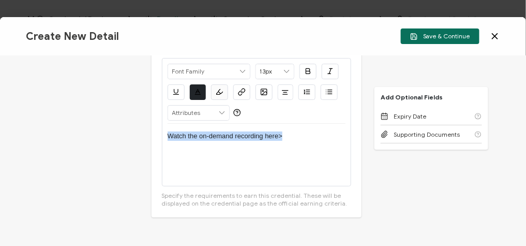
scroll to position [878, 0]
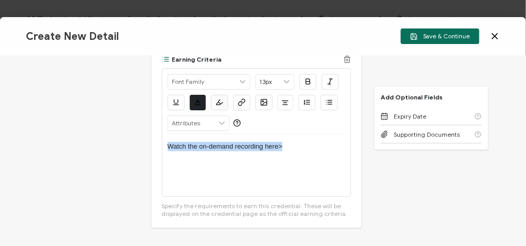
click at [240, 98] on icon "button" at bounding box center [242, 102] width 8 height 8
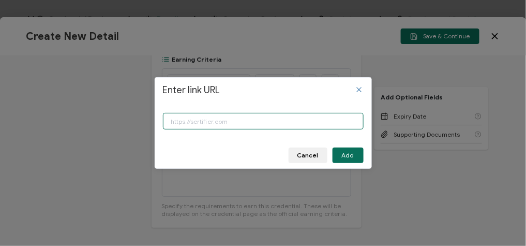
paste input "https://www.carahsoft.com/learn/event/70126-identifying-hidden-cracks-strengthe…"
type input "https://www.carahsoft.com/learn/event/70126-identifying-hidden-cracks-strengthe…"
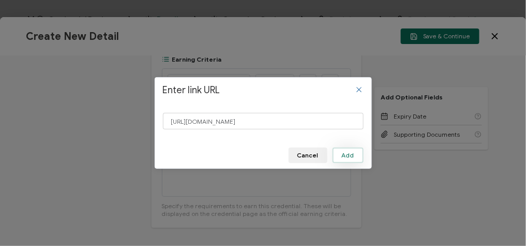
click at [341, 154] on button "Add" at bounding box center [348, 155] width 31 height 16
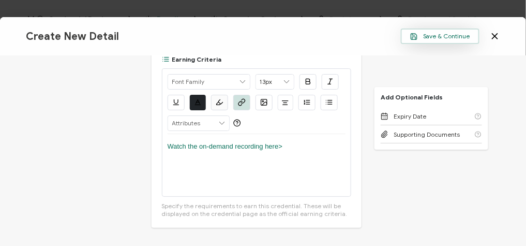
click at [454, 39] on span "Save & Continue" at bounding box center [440, 37] width 60 height 8
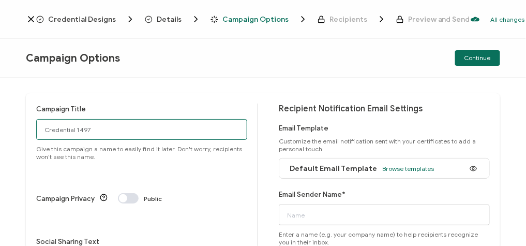
click at [156, 127] on input "Credential 1497" at bounding box center [141, 129] width 211 height 21
paste input "7-22-25_70126_Armis Webinar"
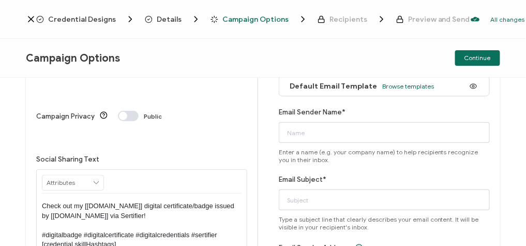
scroll to position [83, 0]
type input "7-22-25_70126_Armis Webinar"
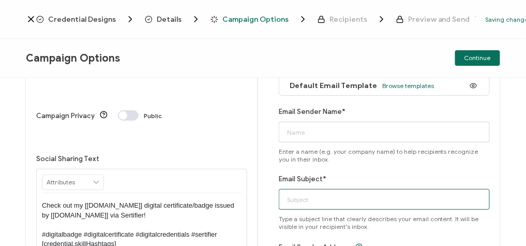
click at [313, 197] on input "Email Subject*" at bounding box center [384, 199] width 211 height 21
paste input "7-22-25_70126_Armis Webinar"
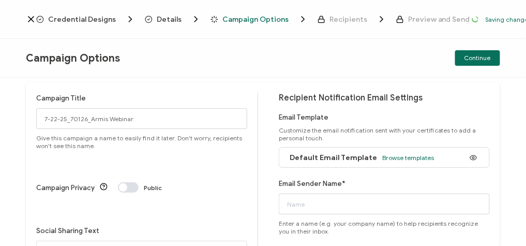
scroll to position [0, 0]
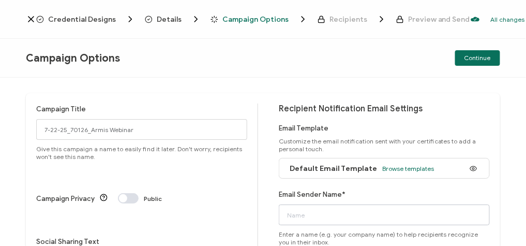
type input "7-22-25_70126_Armis Webinar"
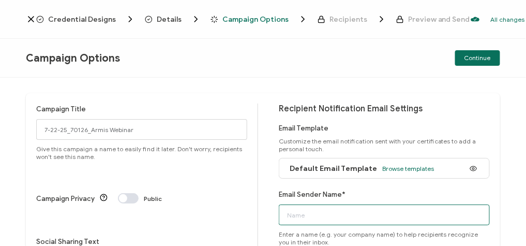
click at [309, 210] on input "Email Sender Name*" at bounding box center [384, 214] width 211 height 21
type input "CPE"
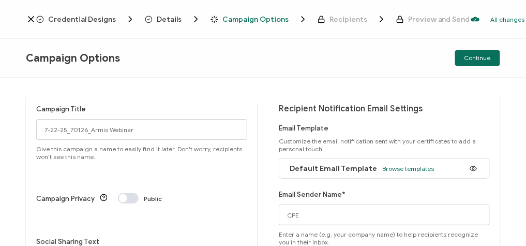
click at [432, 85] on div "Campaign Title 7-22-25_70126_Armis Webinar Give this campaign a name to easily …" at bounding box center [263, 162] width 526 height 168
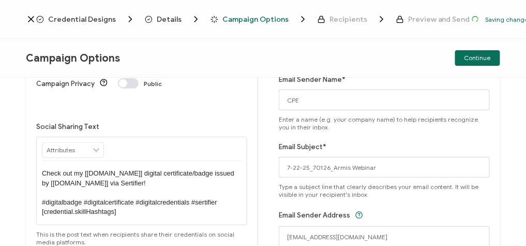
scroll to position [124, 0]
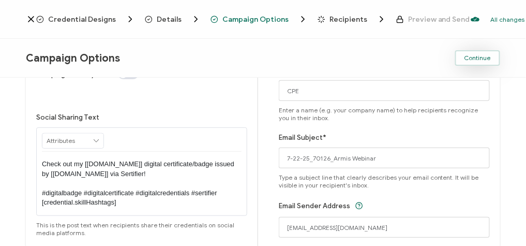
click at [469, 61] on span "Continue" at bounding box center [477, 58] width 26 height 6
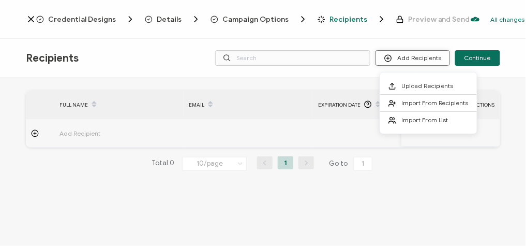
click at [415, 61] on button "Add Recipients" at bounding box center [413, 58] width 74 height 16
click at [423, 86] on span "Upload Recipients" at bounding box center [427, 86] width 52 height 8
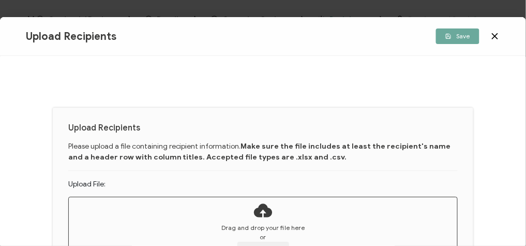
scroll to position [41, 0]
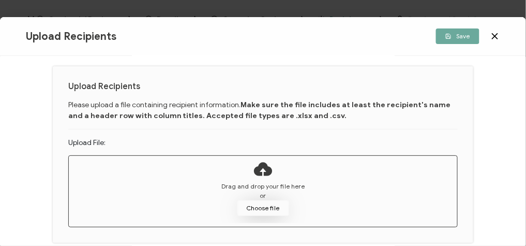
click at [257, 205] on button "Choose file" at bounding box center [263, 208] width 52 height 16
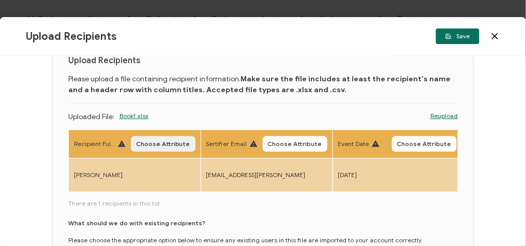
click at [169, 141] on span "Choose Attribute" at bounding box center [163, 144] width 54 height 6
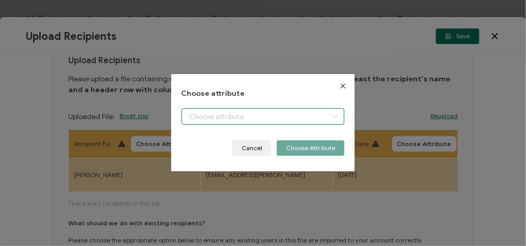
click at [215, 117] on input "dialog" at bounding box center [263, 116] width 163 height 17
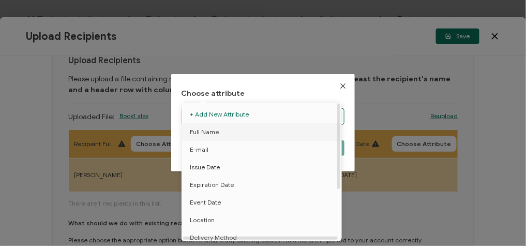
click at [216, 134] on span "Full Name" at bounding box center [204, 132] width 29 height 18
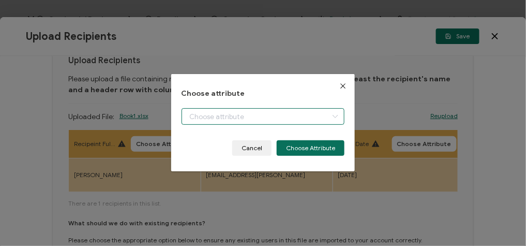
type input "Full Name"
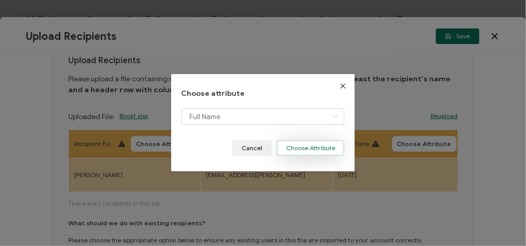
click at [328, 146] on button "Choose Attribute" at bounding box center [311, 148] width 68 height 16
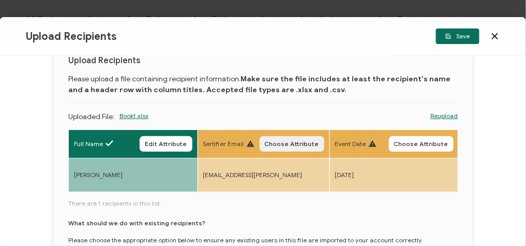
click at [284, 144] on span "Choose Attribute" at bounding box center [292, 144] width 54 height 6
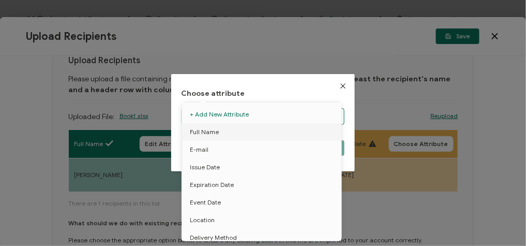
click at [236, 123] on input "dialog" at bounding box center [263, 116] width 163 height 17
click at [212, 154] on li "E-mail" at bounding box center [263, 150] width 168 height 18
type input "E-mail"
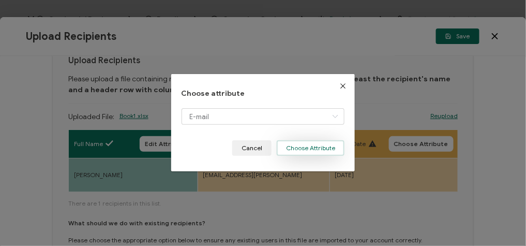
click at [310, 152] on button "Choose Attribute" at bounding box center [311, 148] width 68 height 16
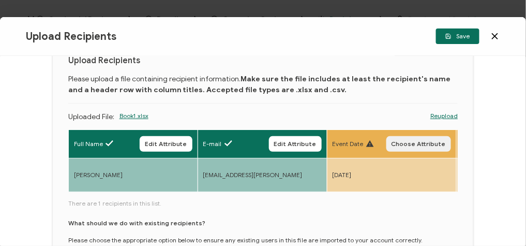
click at [427, 141] on span "Choose Attribute" at bounding box center [419, 144] width 54 height 6
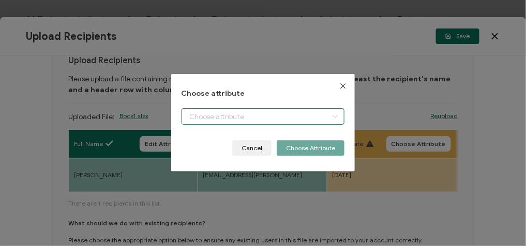
click at [277, 111] on body "Credential Designs Details Campaign Options Recipients Preview and Send All cha…" at bounding box center [263, 123] width 526 height 246
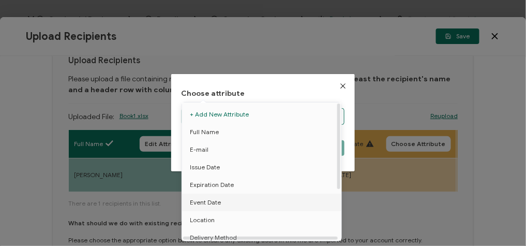
click at [218, 200] on span "Event Date" at bounding box center [205, 202] width 31 height 18
type input "Event Date"
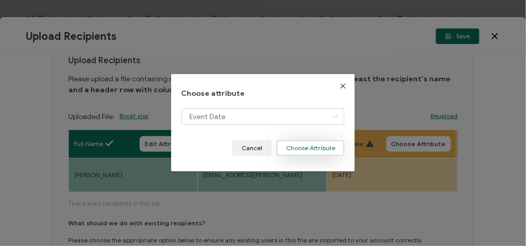
click at [315, 145] on button "Choose Attribute" at bounding box center [311, 148] width 68 height 16
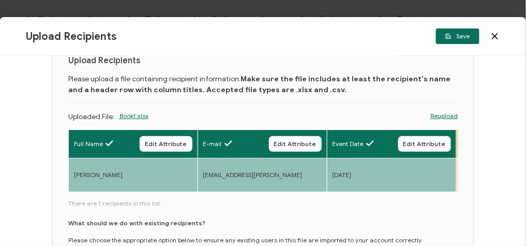
drag, startPoint x: 93, startPoint y: 196, endPoint x: 108, endPoint y: 197, distance: 15.6
click at [108, 197] on div "Full Name Edit Attribute E-mail Edit Attribute Event Date Edit Attribute Event …" at bounding box center [263, 209] width 390 height 160
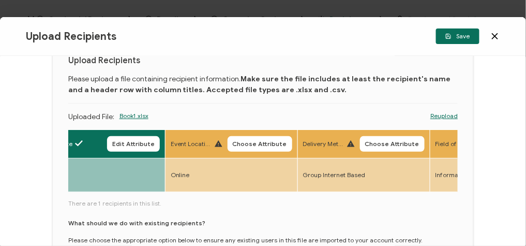
scroll to position [0, 296]
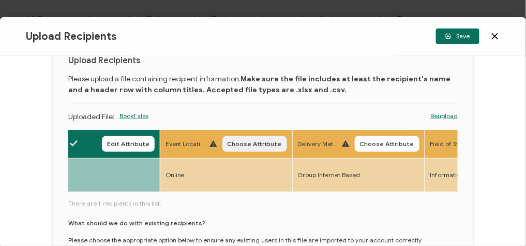
click at [250, 144] on span "Choose Attribute" at bounding box center [255, 144] width 54 height 6
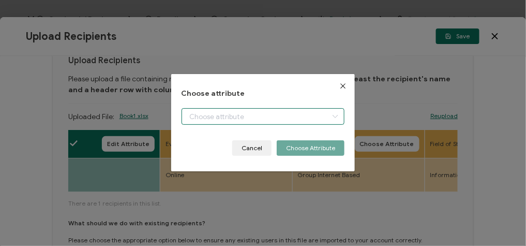
click at [227, 118] on body "Credential Designs Details Campaign Options Recipients Preview and Send All cha…" at bounding box center [263, 123] width 526 height 246
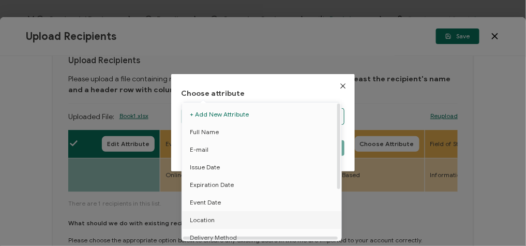
click at [210, 222] on span "Location" at bounding box center [202, 220] width 25 height 18
type input "Location"
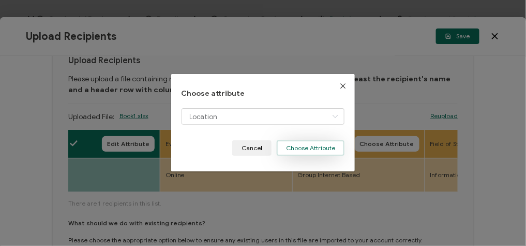
click at [293, 149] on button "Choose Attribute" at bounding box center [311, 148] width 68 height 16
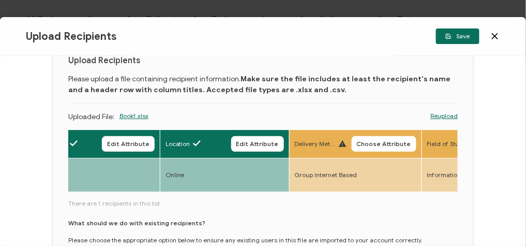
click at [371, 145] on span "Choose Attribute" at bounding box center [384, 144] width 54 height 6
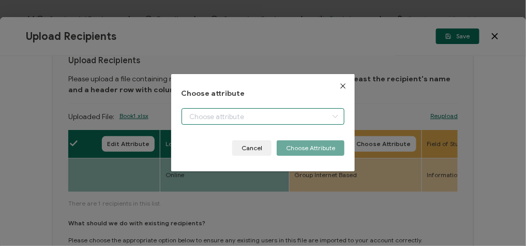
click at [281, 122] on body "Credential Designs Details Campaign Options Recipients Preview and Send All cha…" at bounding box center [263, 123] width 526 height 246
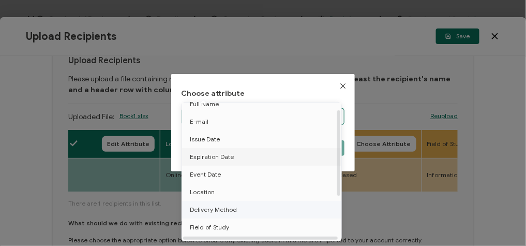
scroll to position [41, 0]
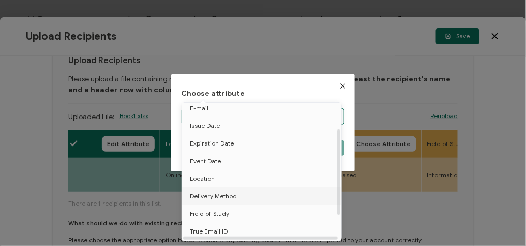
click at [226, 196] on span "Delivery Method" at bounding box center [213, 196] width 47 height 18
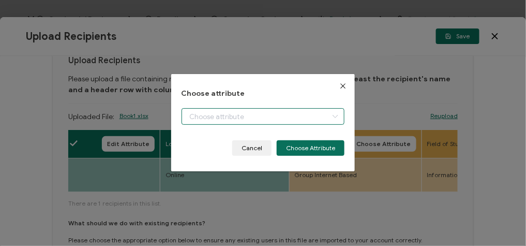
type input "Delivery Method"
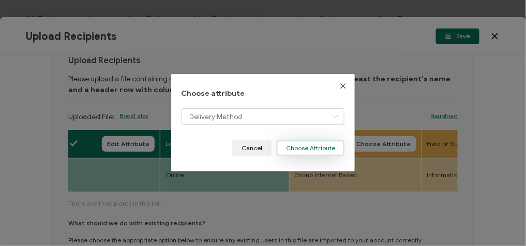
click at [307, 151] on button "Choose Attribute" at bounding box center [311, 148] width 68 height 16
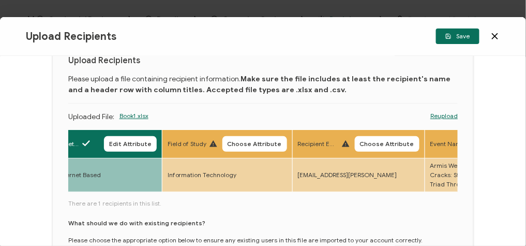
scroll to position [0, 588]
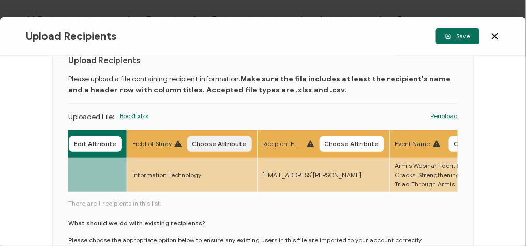
click at [212, 146] on span "Choose Attribute" at bounding box center [219, 144] width 54 height 6
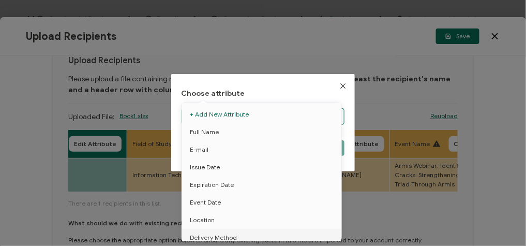
click at [236, 114] on body "Credential Designs Details Campaign Options Recipients Preview and Send All cha…" at bounding box center [263, 123] width 526 height 246
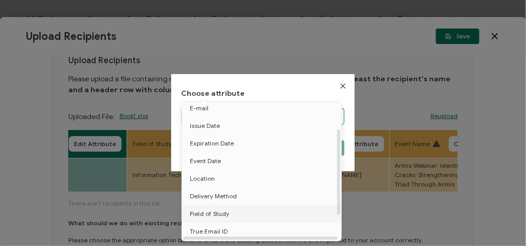
click at [225, 216] on span "Field of Study" at bounding box center [209, 214] width 39 height 18
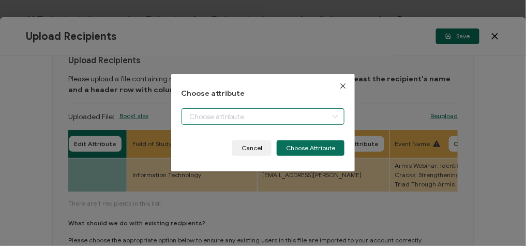
type input "Field of Study"
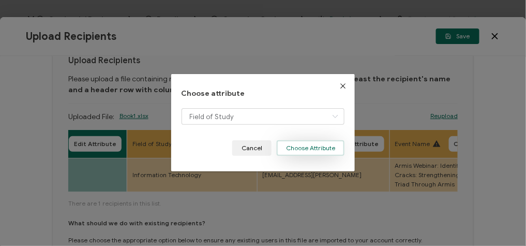
click at [309, 154] on button "Choose Attribute" at bounding box center [311, 148] width 68 height 16
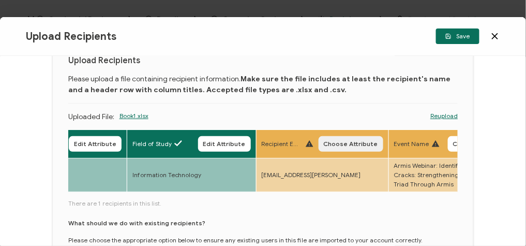
click at [334, 143] on span "Choose Attribute" at bounding box center [351, 144] width 54 height 6
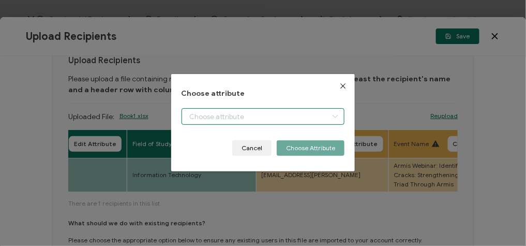
click at [261, 121] on input "dialog" at bounding box center [263, 116] width 163 height 17
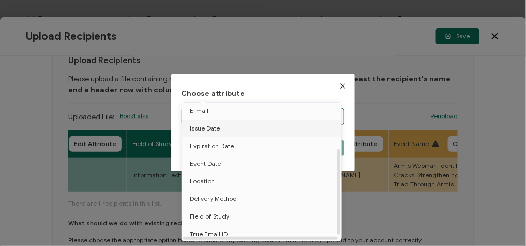
scroll to position [80, 0]
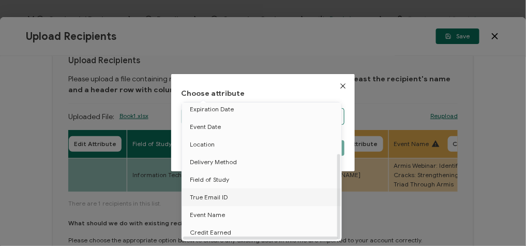
click at [227, 194] on li "True Email ID" at bounding box center [263, 197] width 168 height 18
type input "True Email ID"
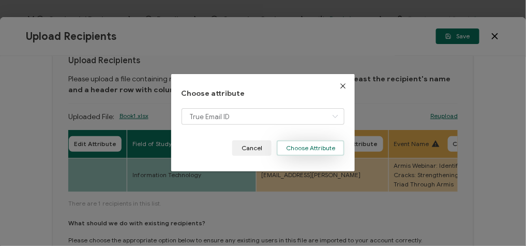
click at [312, 153] on button "Choose Attribute" at bounding box center [311, 148] width 68 height 16
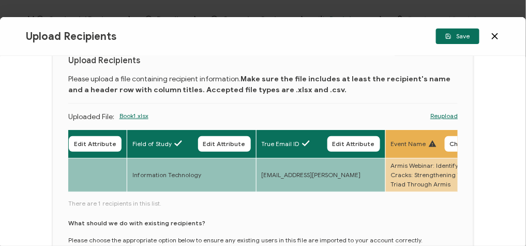
drag, startPoint x: 148, startPoint y: 192, endPoint x: 176, endPoint y: 191, distance: 27.4
click at [176, 191] on div "Full Name Edit Attribute E-mail Edit Attribute Event Date Edit Attribute Locati…" at bounding box center [263, 161] width 390 height 64
drag, startPoint x: 160, startPoint y: 191, endPoint x: 170, endPoint y: 192, distance: 9.9
click at [170, 192] on div "Full Name Edit Attribute E-mail Edit Attribute Event Date Edit Attribute Locati…" at bounding box center [263, 161] width 390 height 64
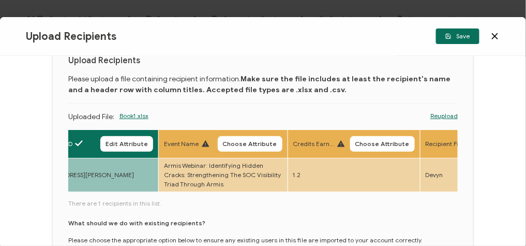
scroll to position [0, 884]
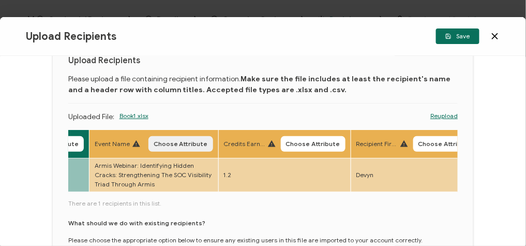
click at [186, 145] on span "Choose Attribute" at bounding box center [181, 144] width 54 height 6
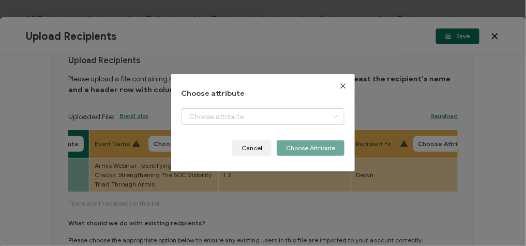
click at [225, 105] on div "Choose attribute Cancel Choose Attribute" at bounding box center [263, 122] width 163 height 67
click at [226, 110] on input "dialog" at bounding box center [263, 116] width 163 height 17
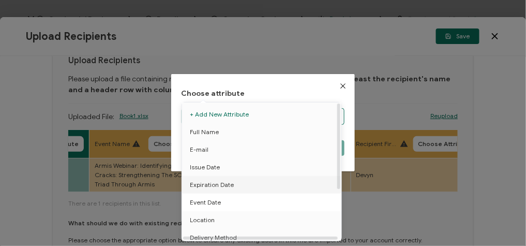
click at [228, 193] on li "Event Date" at bounding box center [263, 202] width 168 height 18
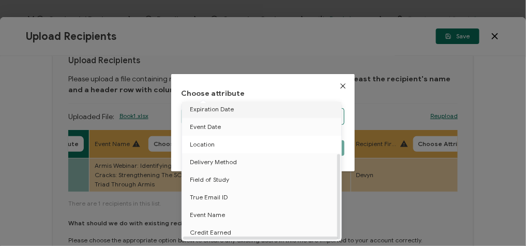
scroll to position [80, 0]
click at [220, 206] on span "Event Name" at bounding box center [207, 215] width 35 height 18
type input "Event Name"
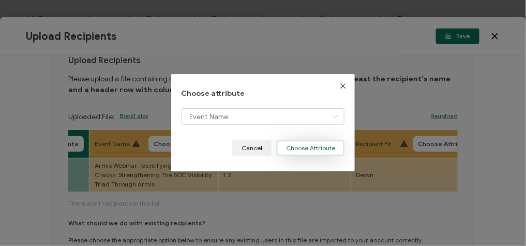
click at [304, 148] on button "Choose Attribute" at bounding box center [311, 148] width 68 height 16
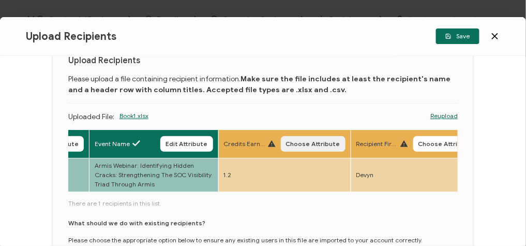
click at [304, 147] on button "Choose Attribute" at bounding box center [313, 144] width 65 height 16
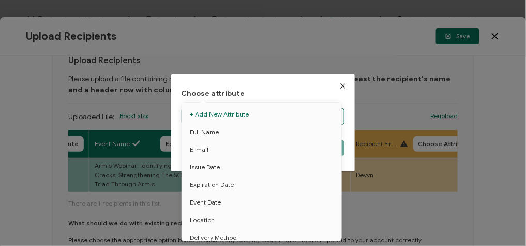
click at [253, 118] on body "Credential Designs Details Campaign Options Recipients Preview and Send All cha…" at bounding box center [263, 123] width 526 height 246
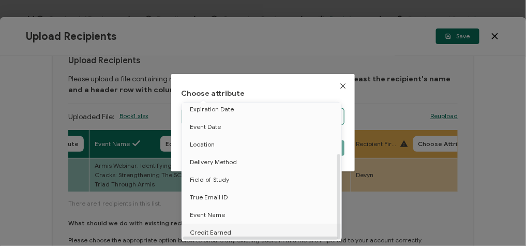
click at [221, 229] on span "Credit Earned" at bounding box center [210, 232] width 41 height 18
type input "Credit Earned"
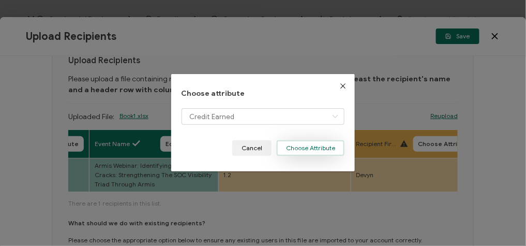
click at [309, 152] on button "Choose Attribute" at bounding box center [311, 148] width 68 height 16
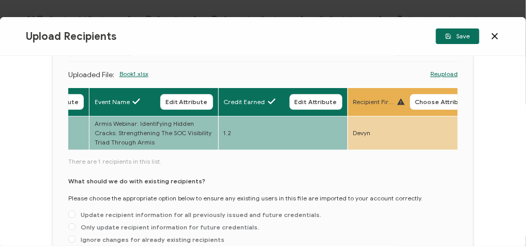
scroll to position [124, 0]
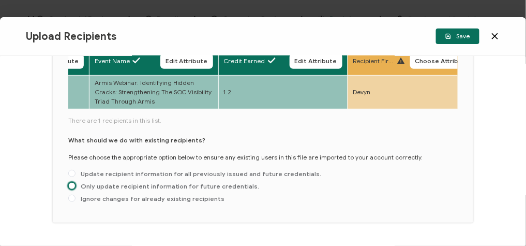
click at [69, 188] on span at bounding box center [71, 185] width 7 height 7
click at [69, 188] on input "Only update recipient information for future credentials." at bounding box center [71, 186] width 7 height 8
radio input "true"
click at [0, 0] on icon "button" at bounding box center [0, 0] width 0 height 0
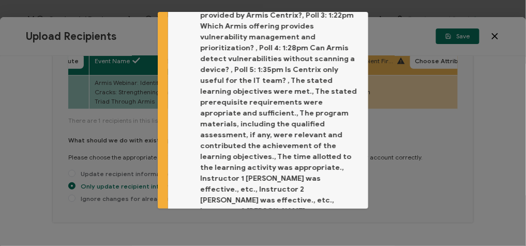
scroll to position [160, 0]
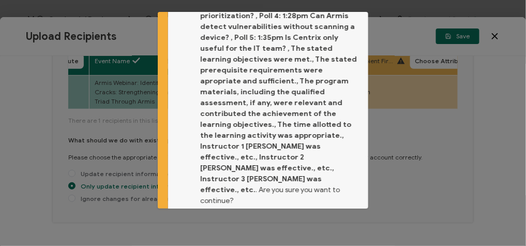
click at [328, 227] on button "Proceed" at bounding box center [335, 235] width 43 height 16
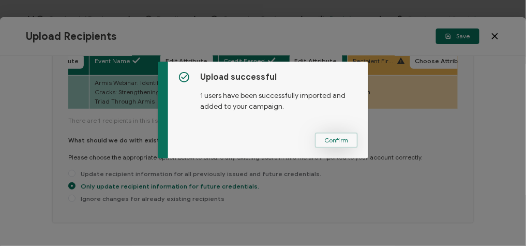
click at [333, 146] on button "Confirm" at bounding box center [336, 140] width 43 height 16
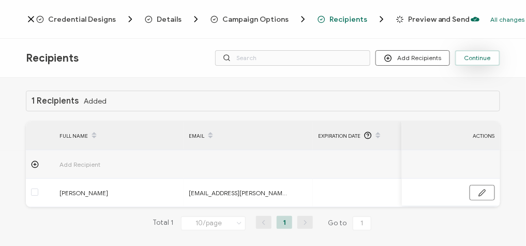
click at [489, 62] on button "Continue" at bounding box center [477, 58] width 45 height 16
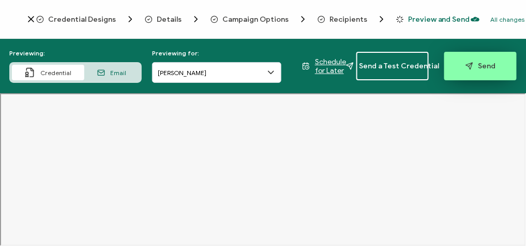
click at [471, 72] on button "Send" at bounding box center [480, 66] width 72 height 28
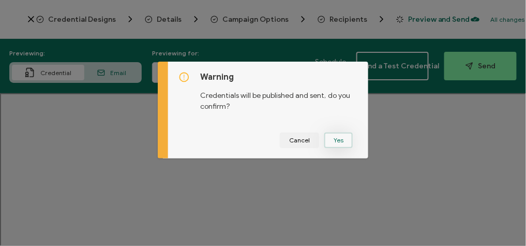
click at [331, 137] on button "Yes" at bounding box center [338, 140] width 28 height 16
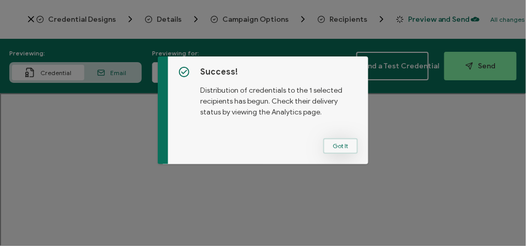
click at [336, 149] on button "Got It" at bounding box center [340, 146] width 35 height 16
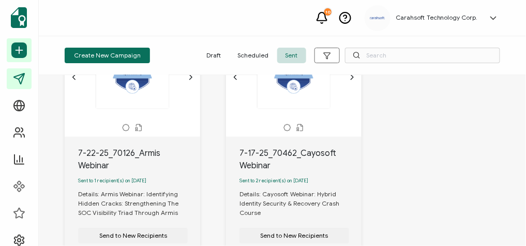
scroll to position [124, 0]
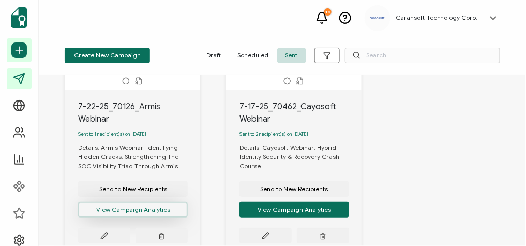
click at [155, 209] on button "View Campaign Analytics" at bounding box center [133, 210] width 110 height 16
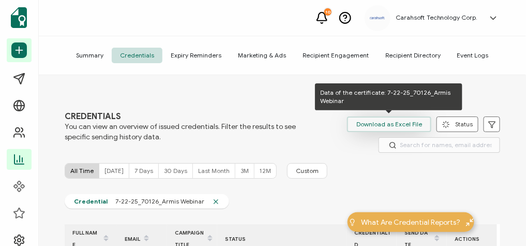
click at [373, 124] on span "Download as Excel File" at bounding box center [389, 124] width 66 height 16
